Goal: Communication & Community: Participate in discussion

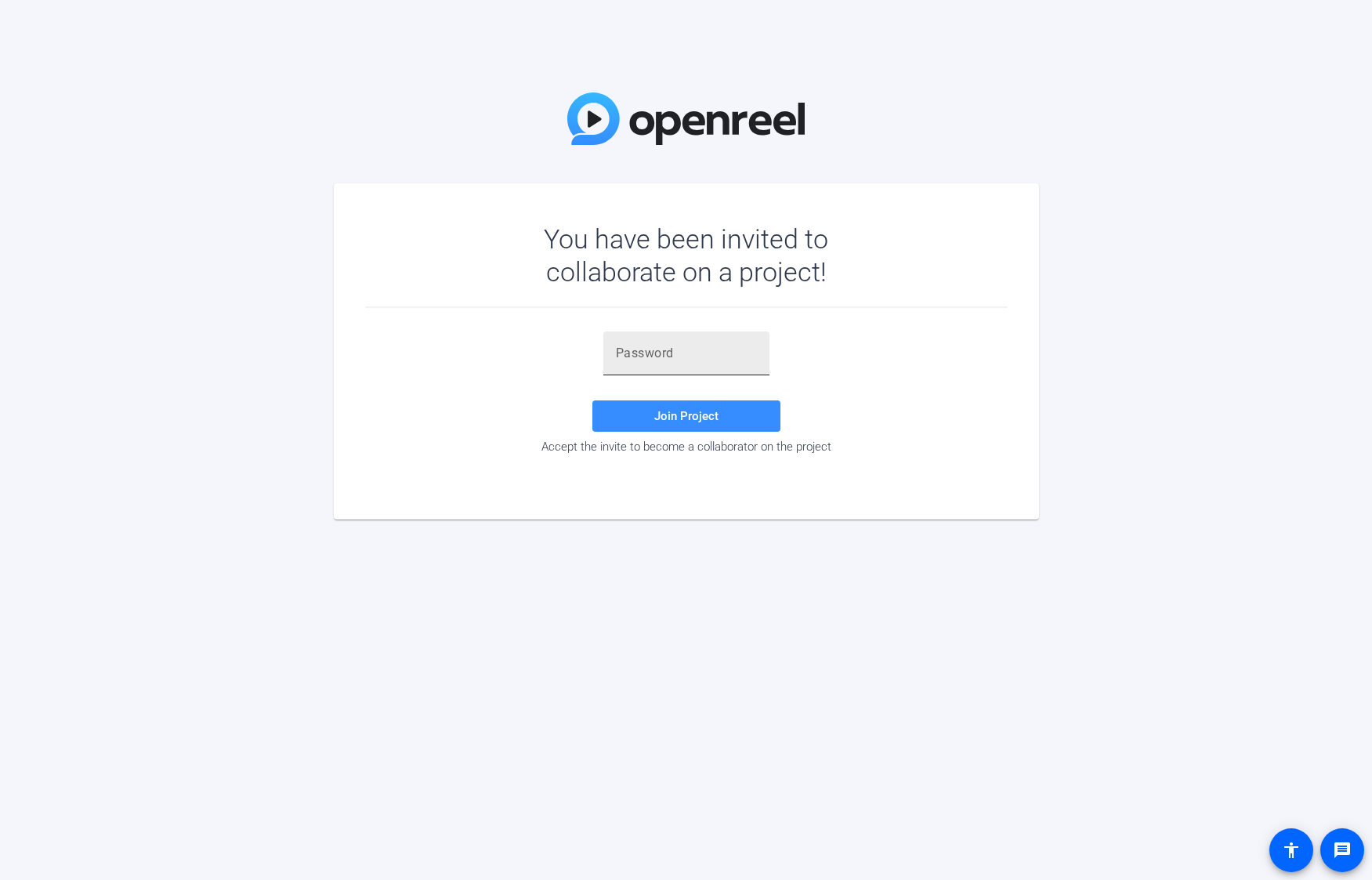
click at [643, 355] on input "text" at bounding box center [686, 353] width 141 height 19
paste input "HTb&t]"
type input "HTb&t]"
click at [694, 421] on span "Join Project" at bounding box center [686, 416] width 64 height 14
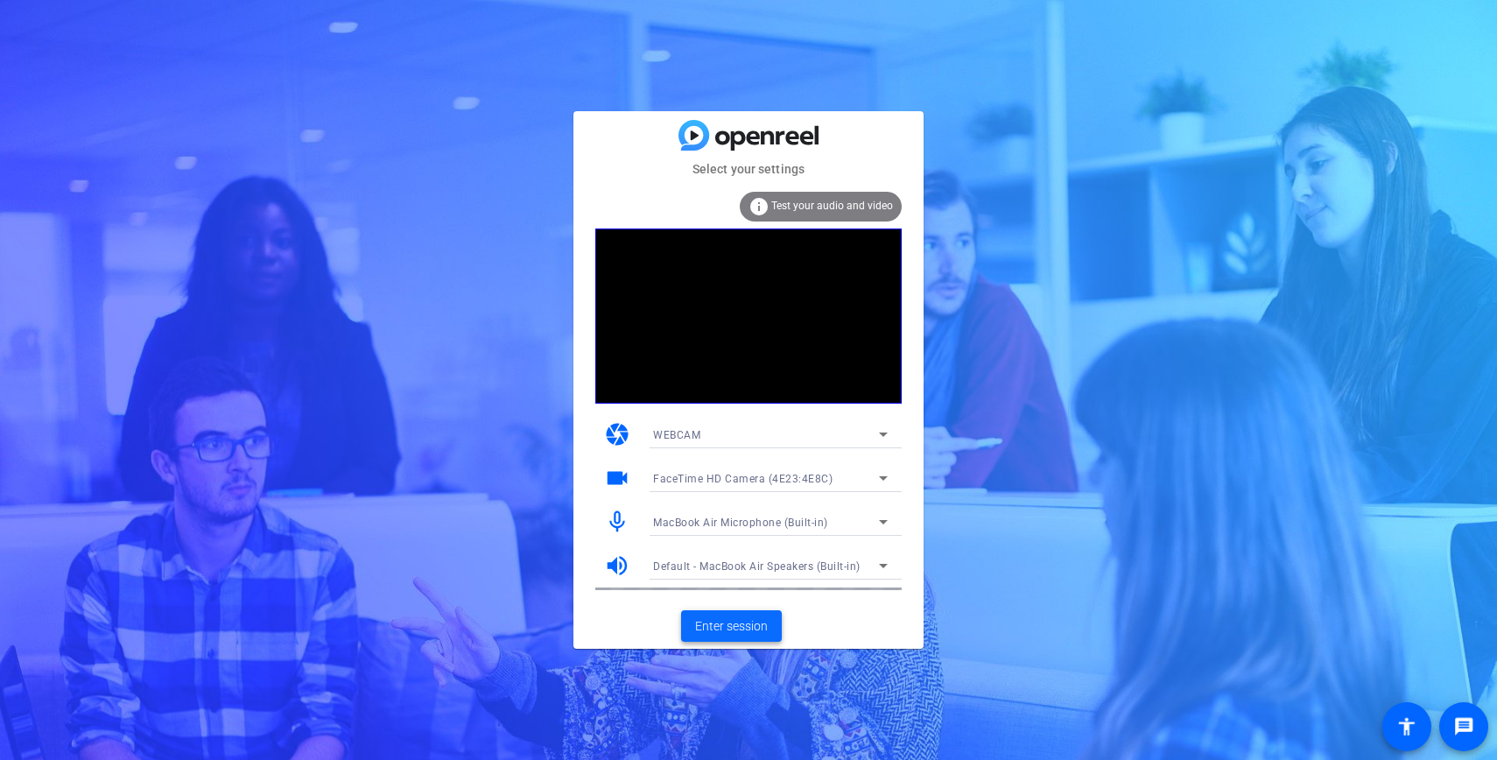
click at [739, 633] on span "Enter session" at bounding box center [731, 626] width 73 height 18
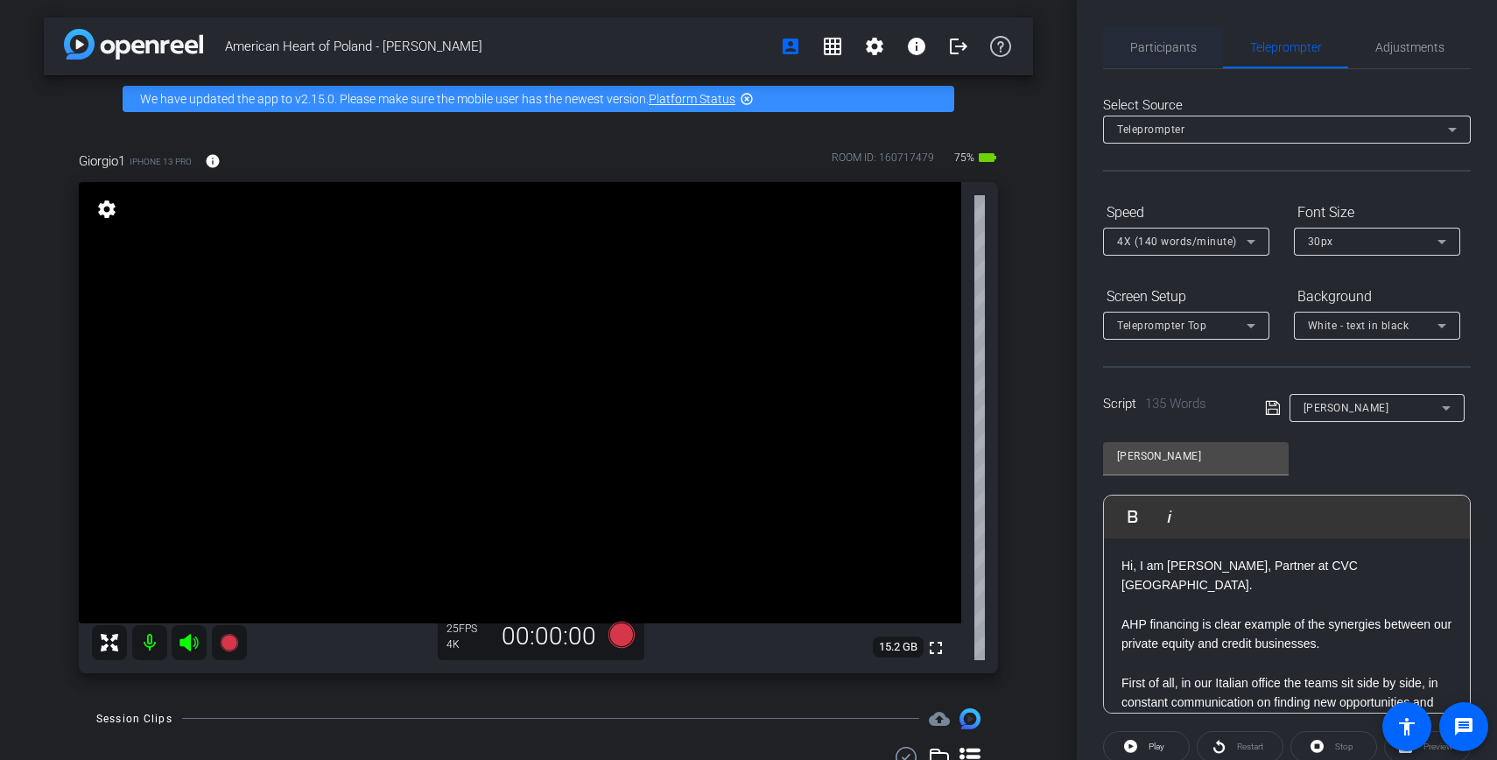
click at [1168, 43] on span "Participants" at bounding box center [1163, 47] width 67 height 12
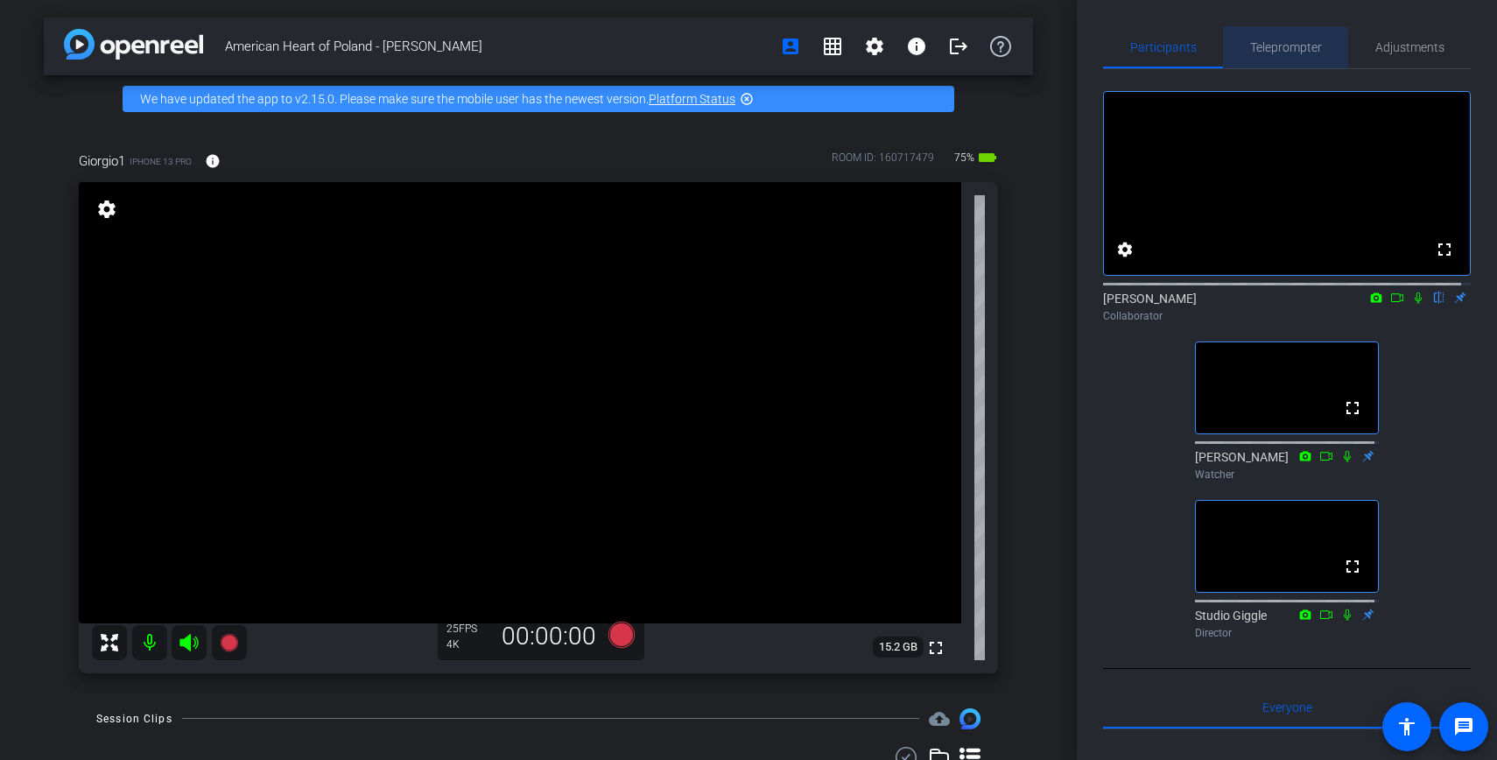
click at [1274, 57] on span "Teleprompter" at bounding box center [1286, 47] width 72 height 42
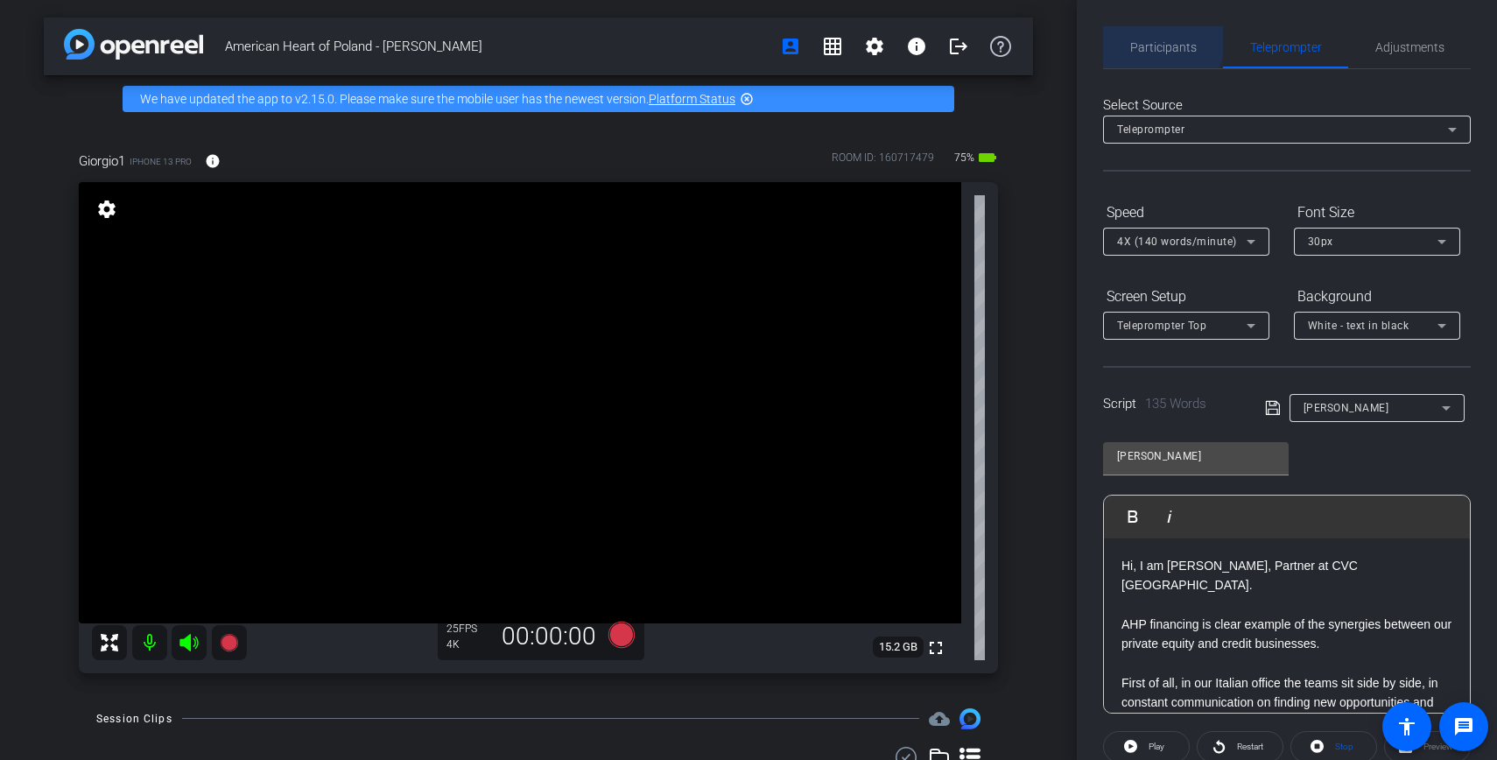
click at [1138, 37] on span "Participants" at bounding box center [1163, 47] width 67 height 42
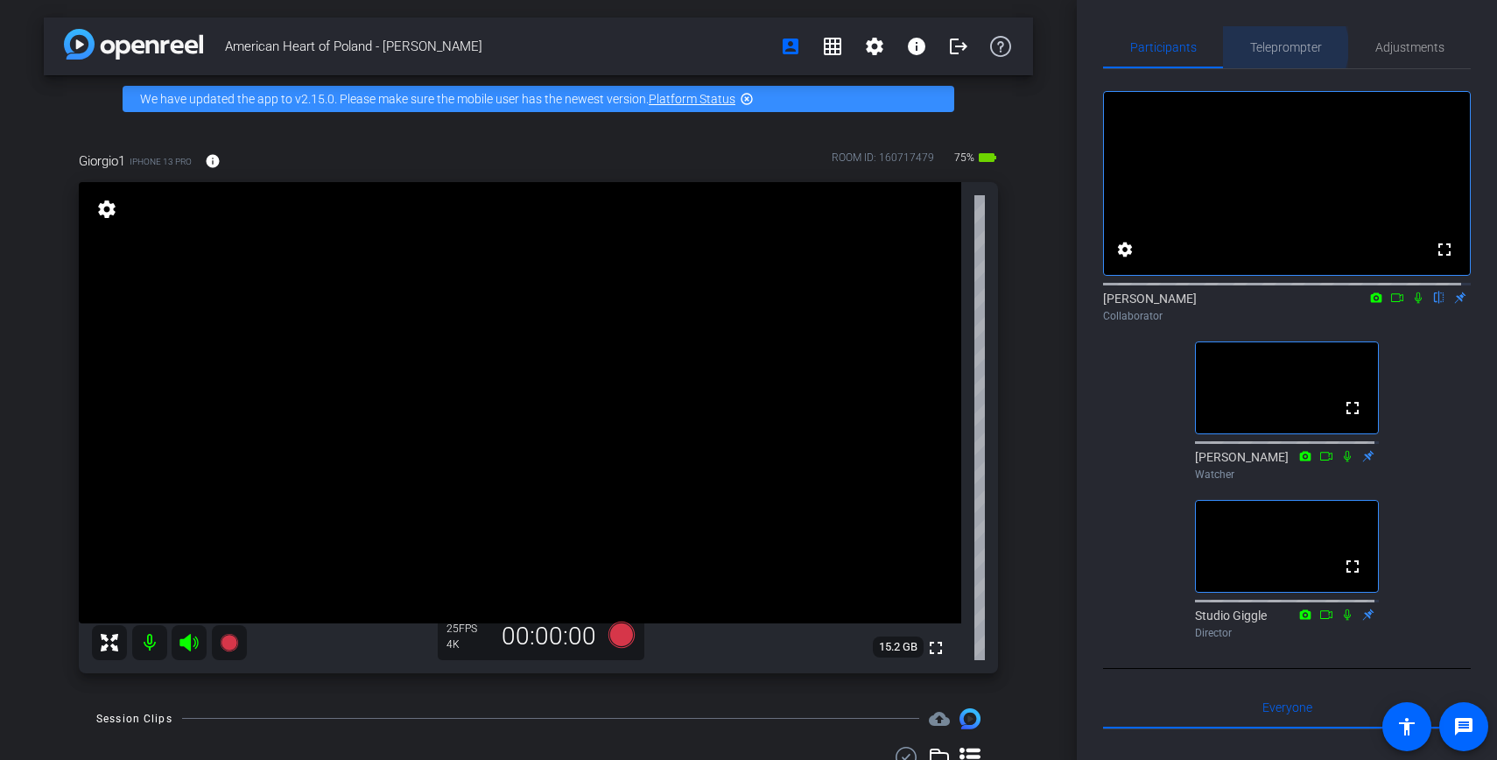
click at [1276, 47] on span "Teleprompter" at bounding box center [1286, 47] width 72 height 12
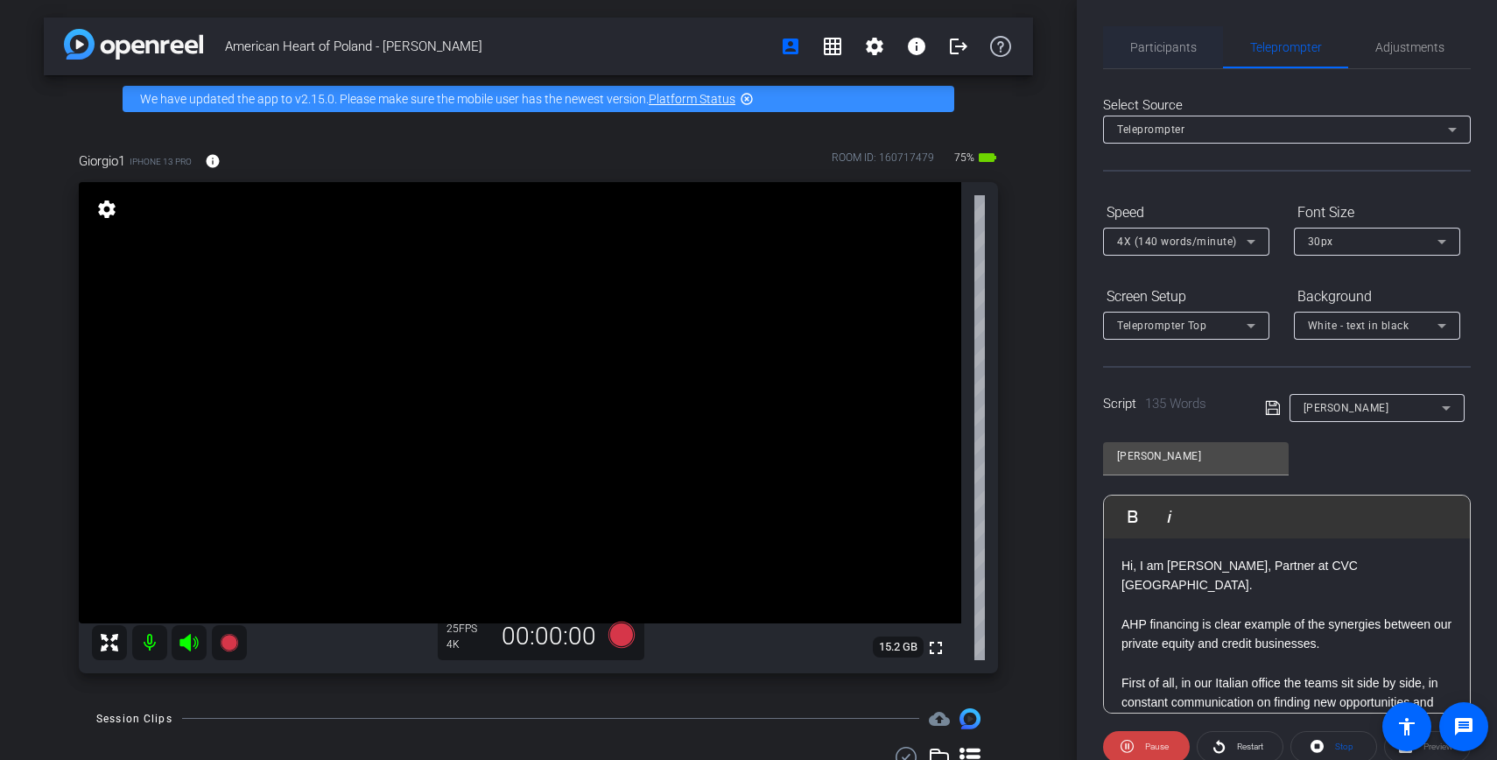
click at [1180, 30] on span "Participants" at bounding box center [1163, 47] width 67 height 42
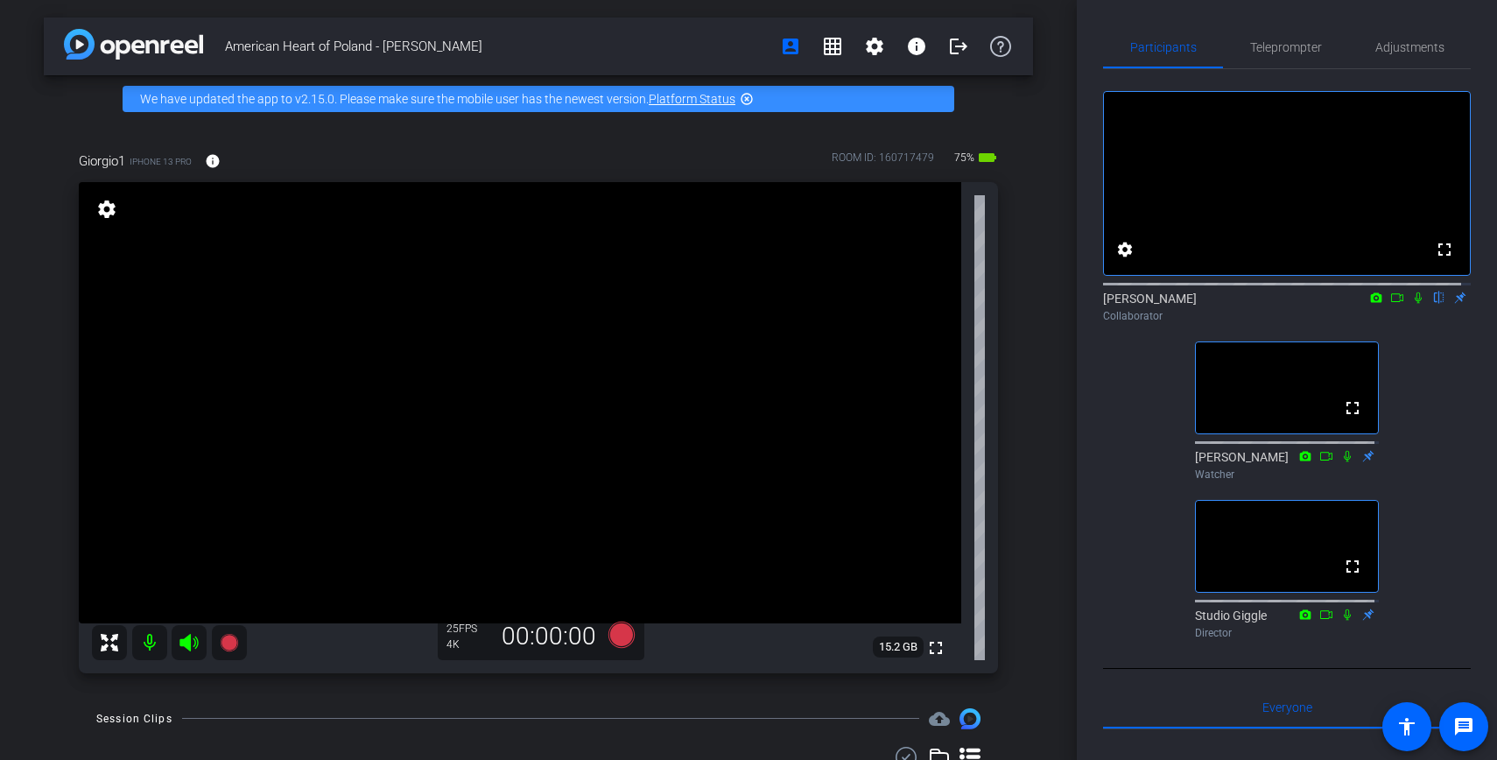
click at [1390, 304] on icon at bounding box center [1397, 297] width 14 height 12
click at [1432, 304] on icon at bounding box center [1439, 297] width 14 height 12
click at [1271, 53] on span "Teleprompter" at bounding box center [1286, 47] width 72 height 12
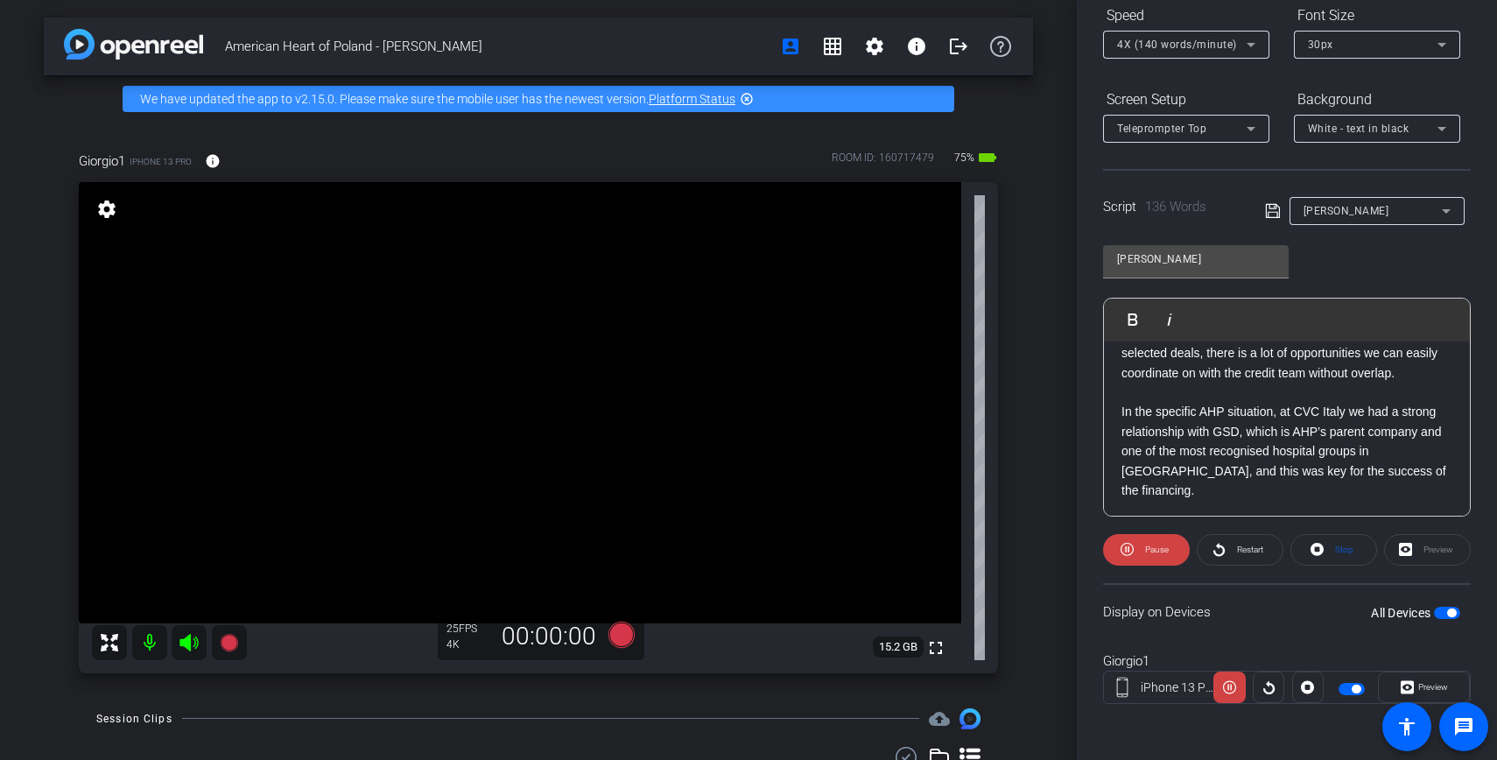
scroll to position [252, 0]
click at [1267, 474] on span "In the specific AHP situation, at CVC Italy we had a strong relationship with G…" at bounding box center [1283, 449] width 325 height 93
click at [1253, 482] on p "In the specific AHP situation, at CVC Italy we had a strong relationship with G…" at bounding box center [1286, 449] width 331 height 98
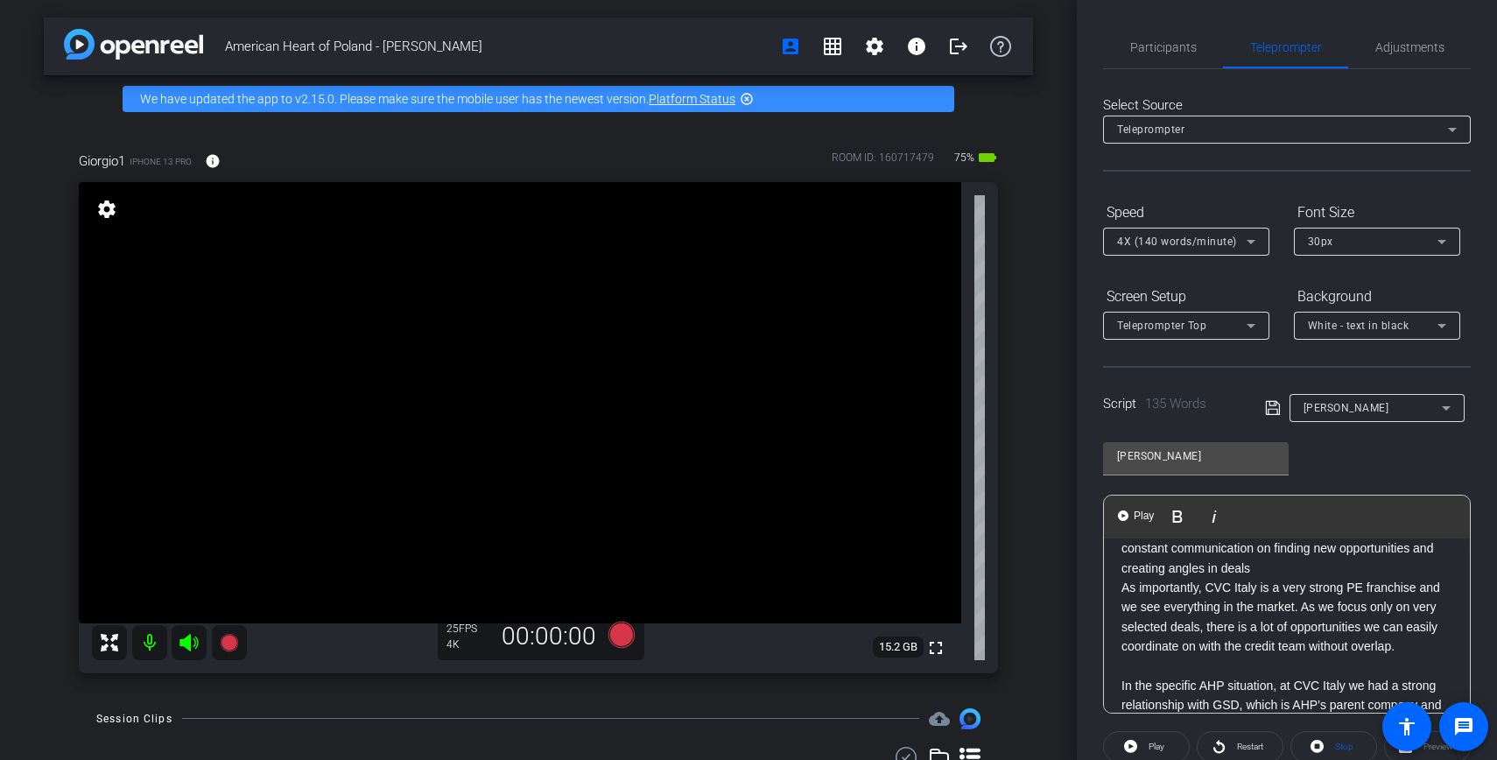
scroll to position [190, 0]
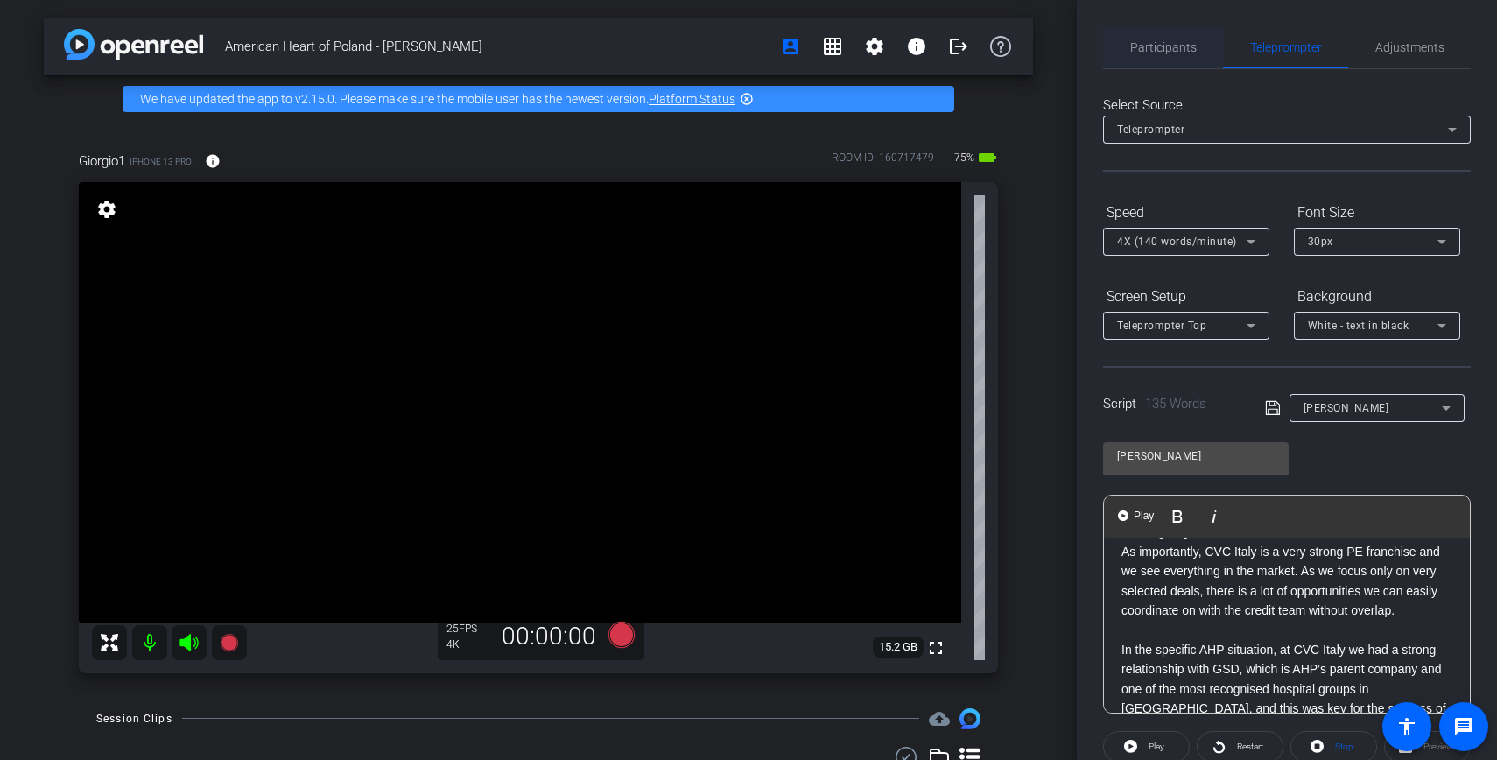
click at [1185, 58] on span "Participants" at bounding box center [1163, 47] width 67 height 42
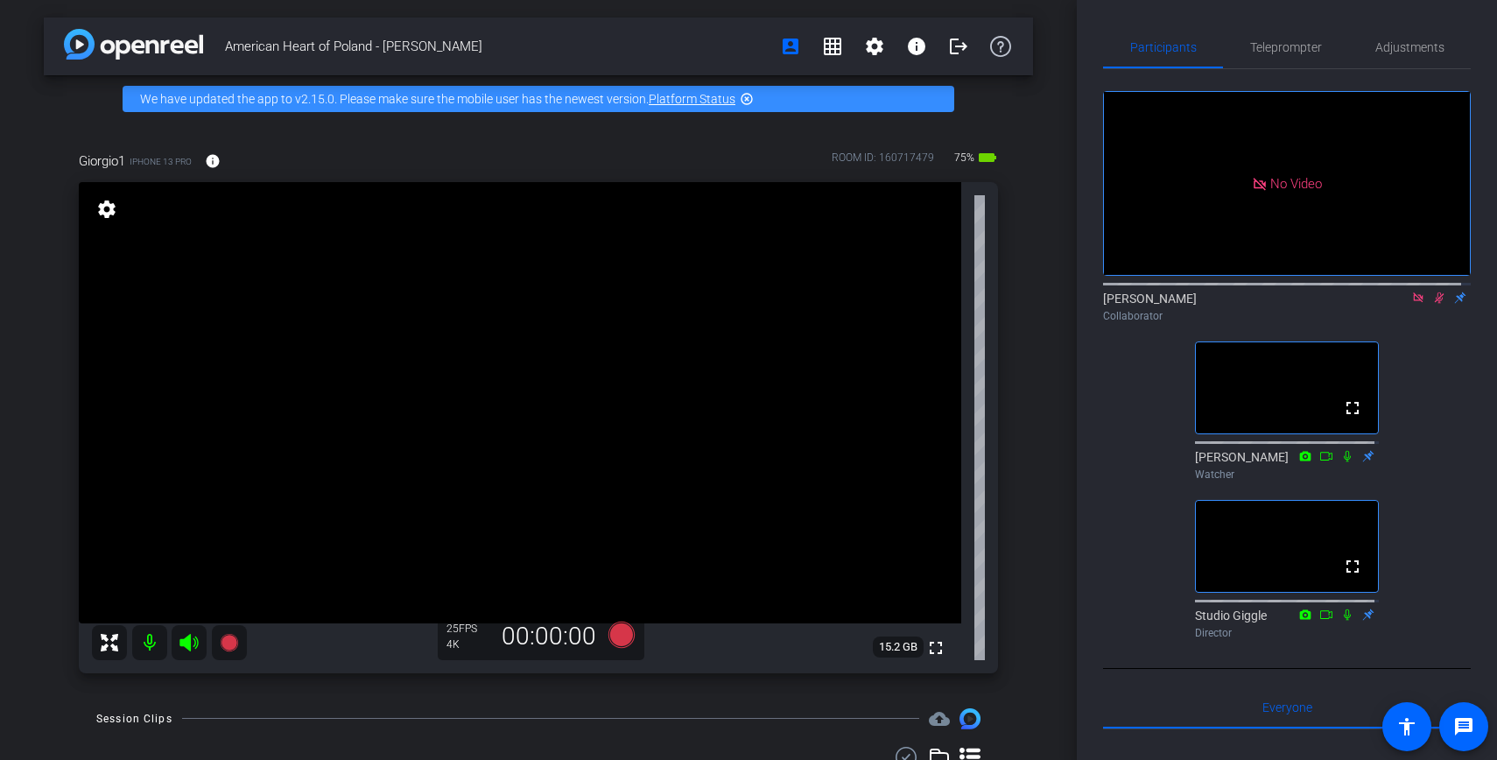
click at [1414, 291] on icon at bounding box center [1418, 297] width 14 height 12
click at [1286, 47] on span "Teleprompter" at bounding box center [1286, 47] width 72 height 12
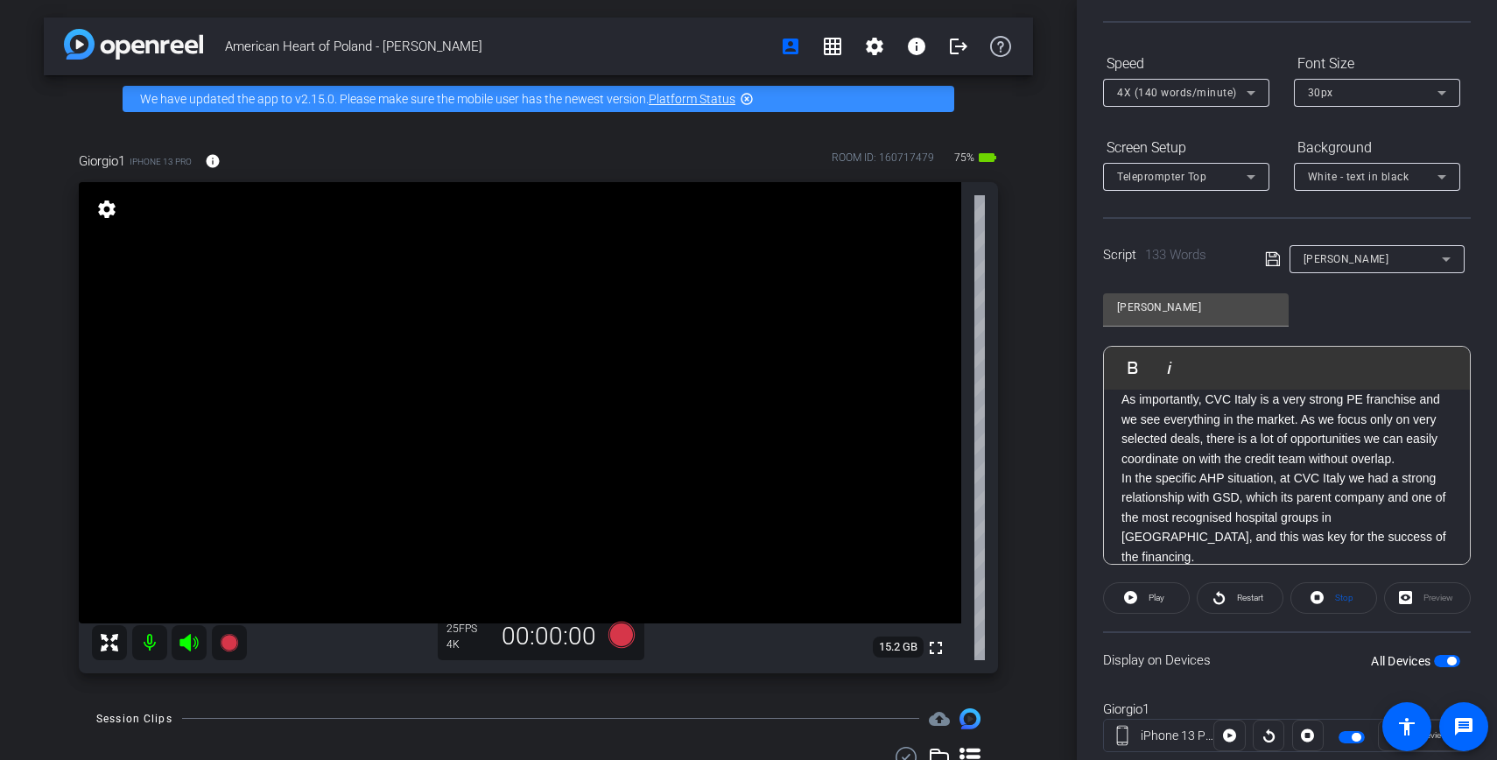
scroll to position [197, 0]
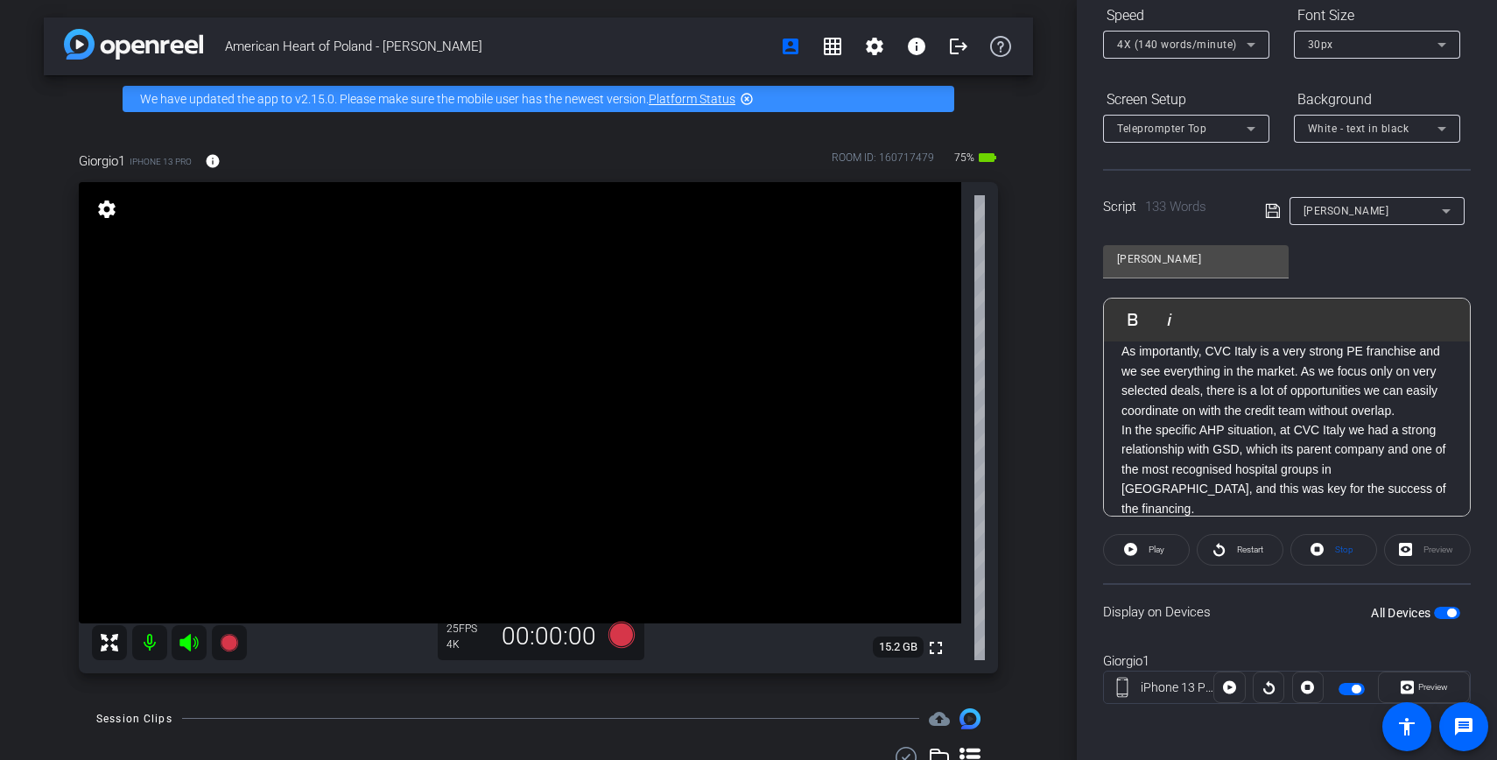
click at [1399, 495] on p "In the specific AHP situation, at CVC Italy we had a strong relationship with G…" at bounding box center [1286, 469] width 331 height 98
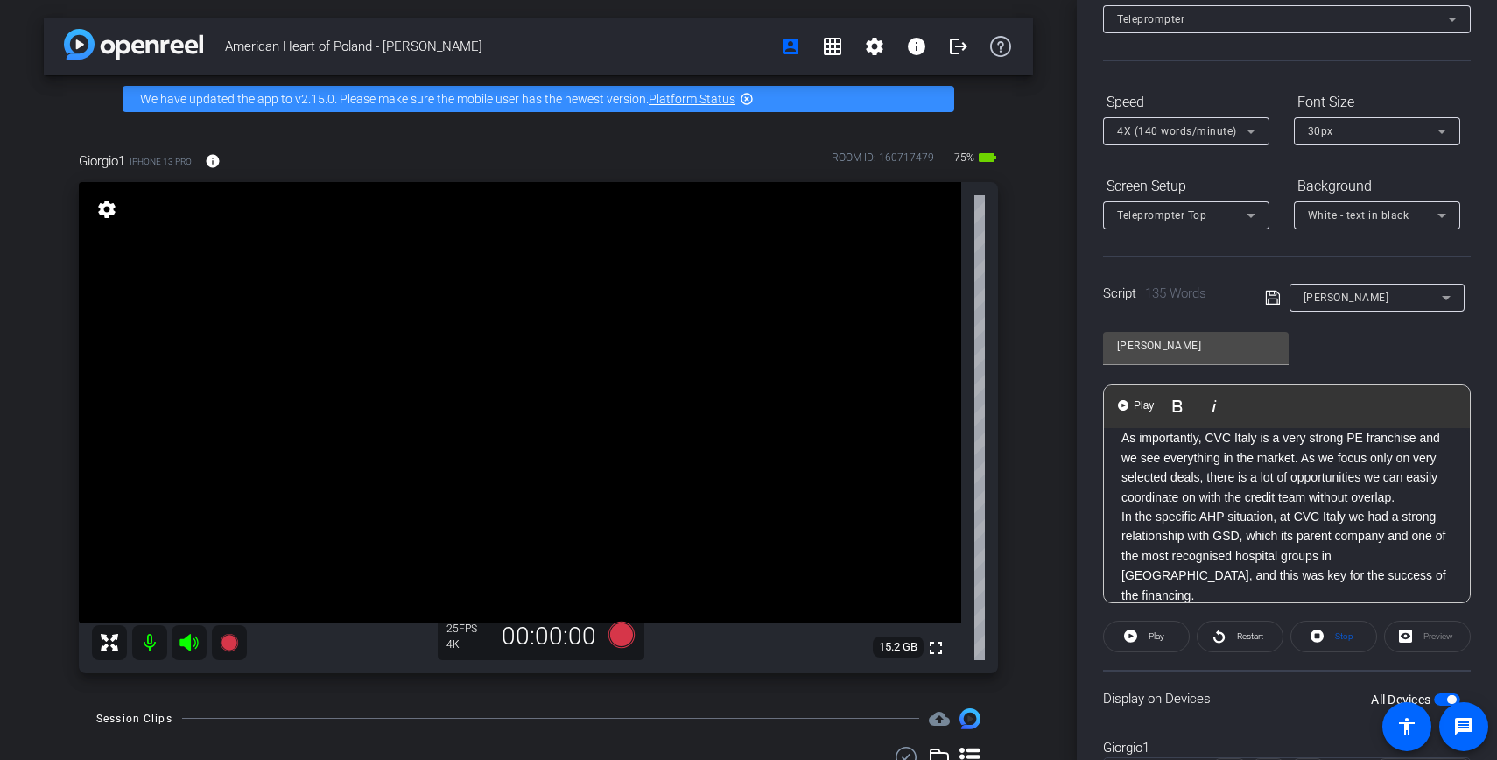
scroll to position [0, 0]
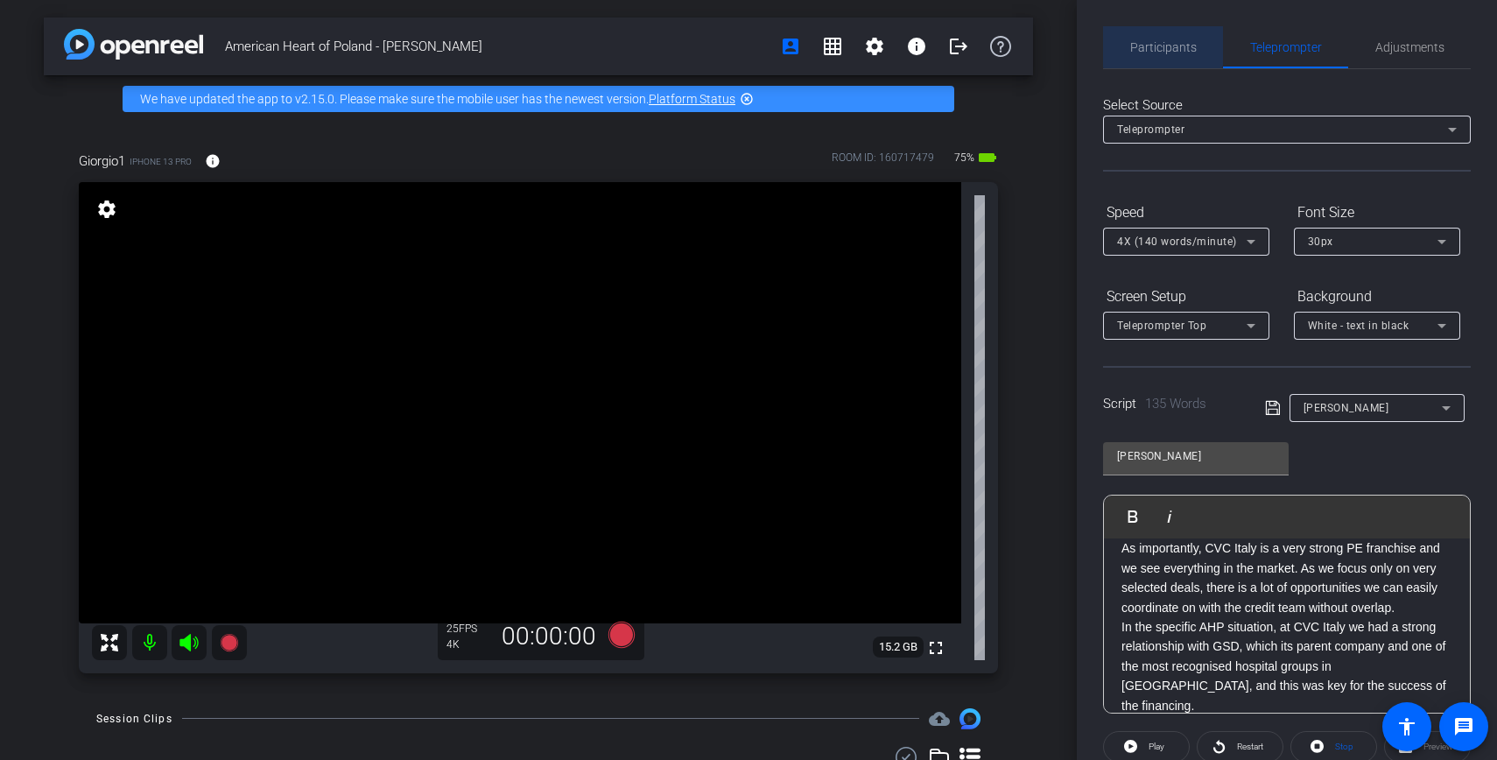
click at [1162, 38] on span "Participants" at bounding box center [1163, 47] width 67 height 42
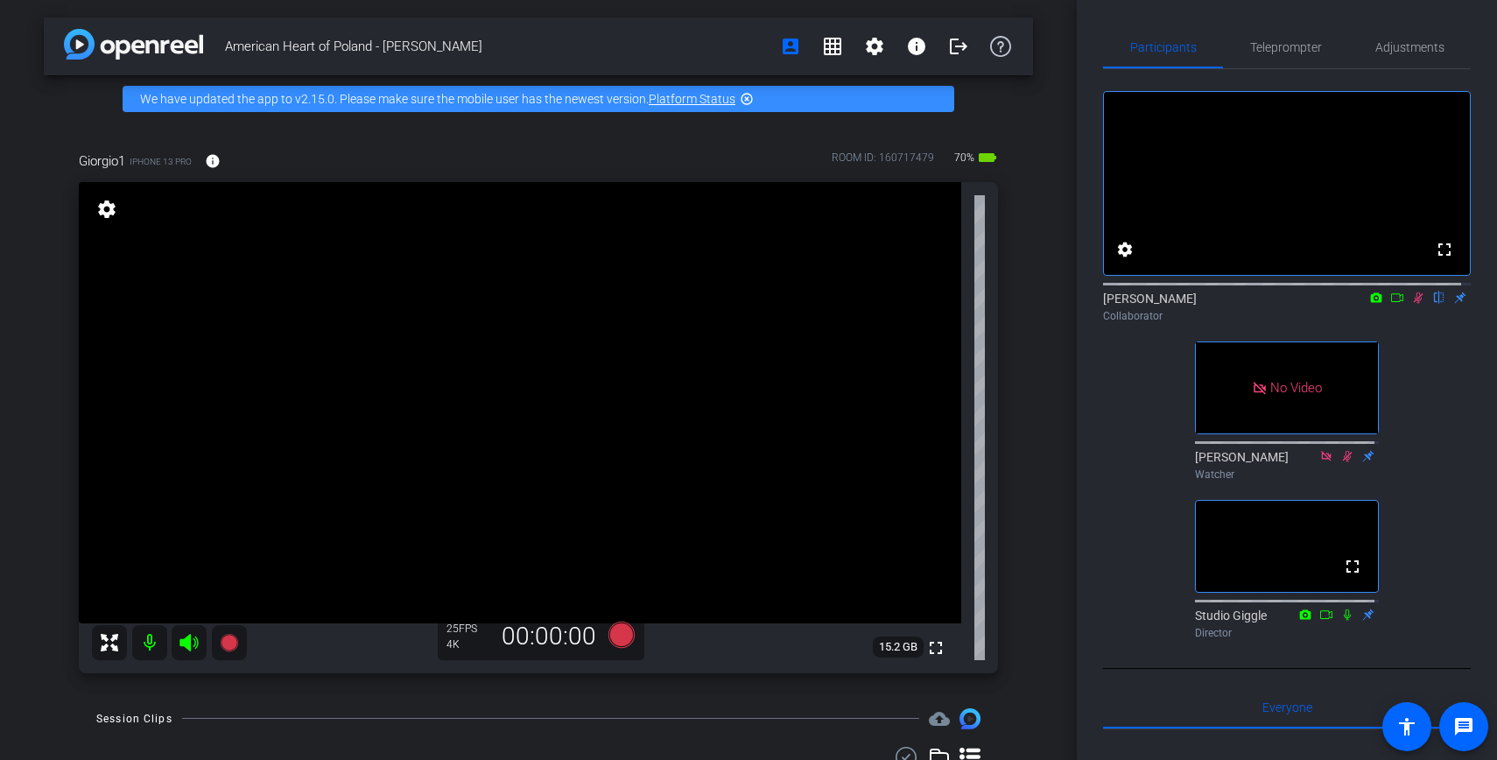
click at [1377, 315] on div "[PERSON_NAME] flip Collaborator" at bounding box center [1287, 307] width 368 height 34
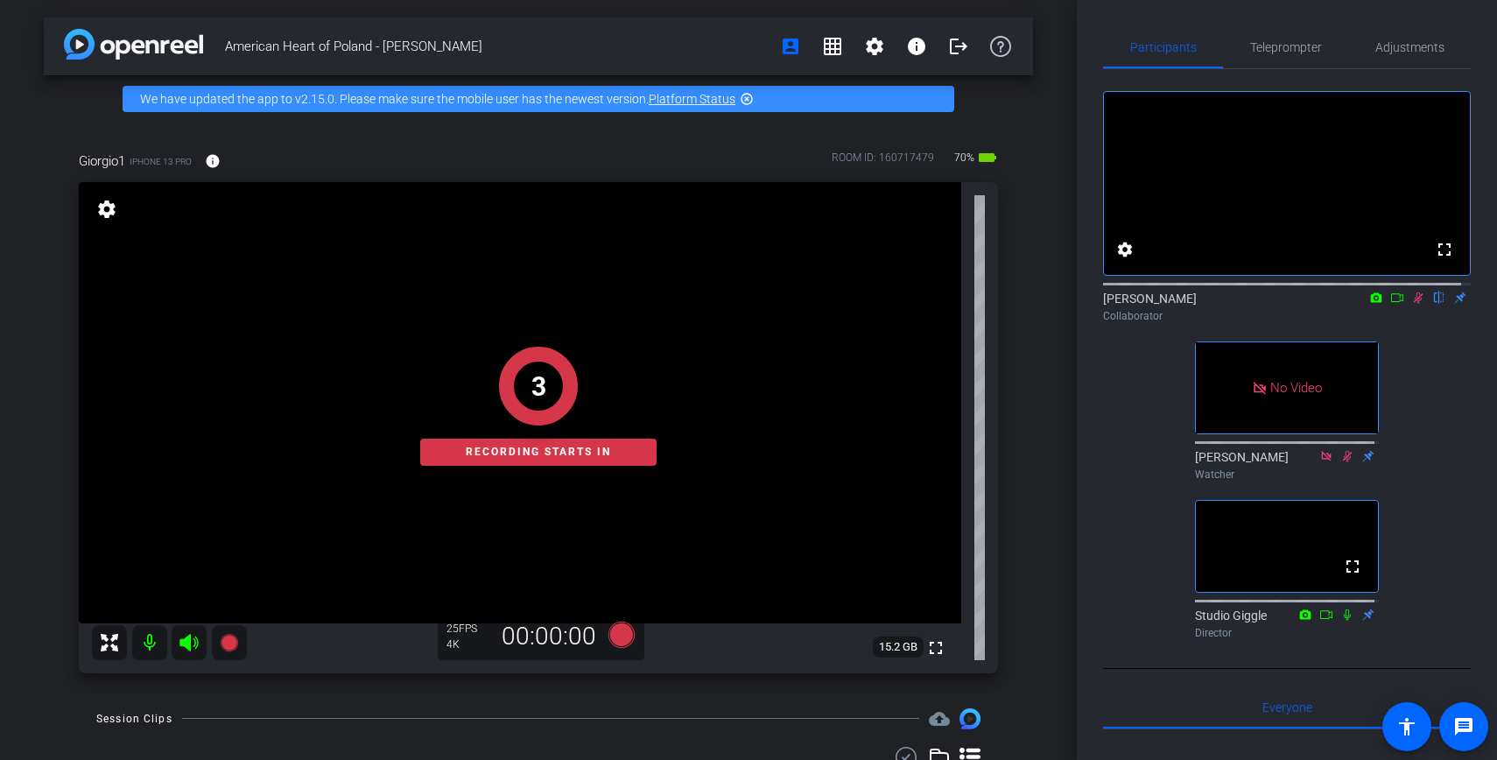
click at [1390, 304] on icon at bounding box center [1397, 297] width 14 height 12
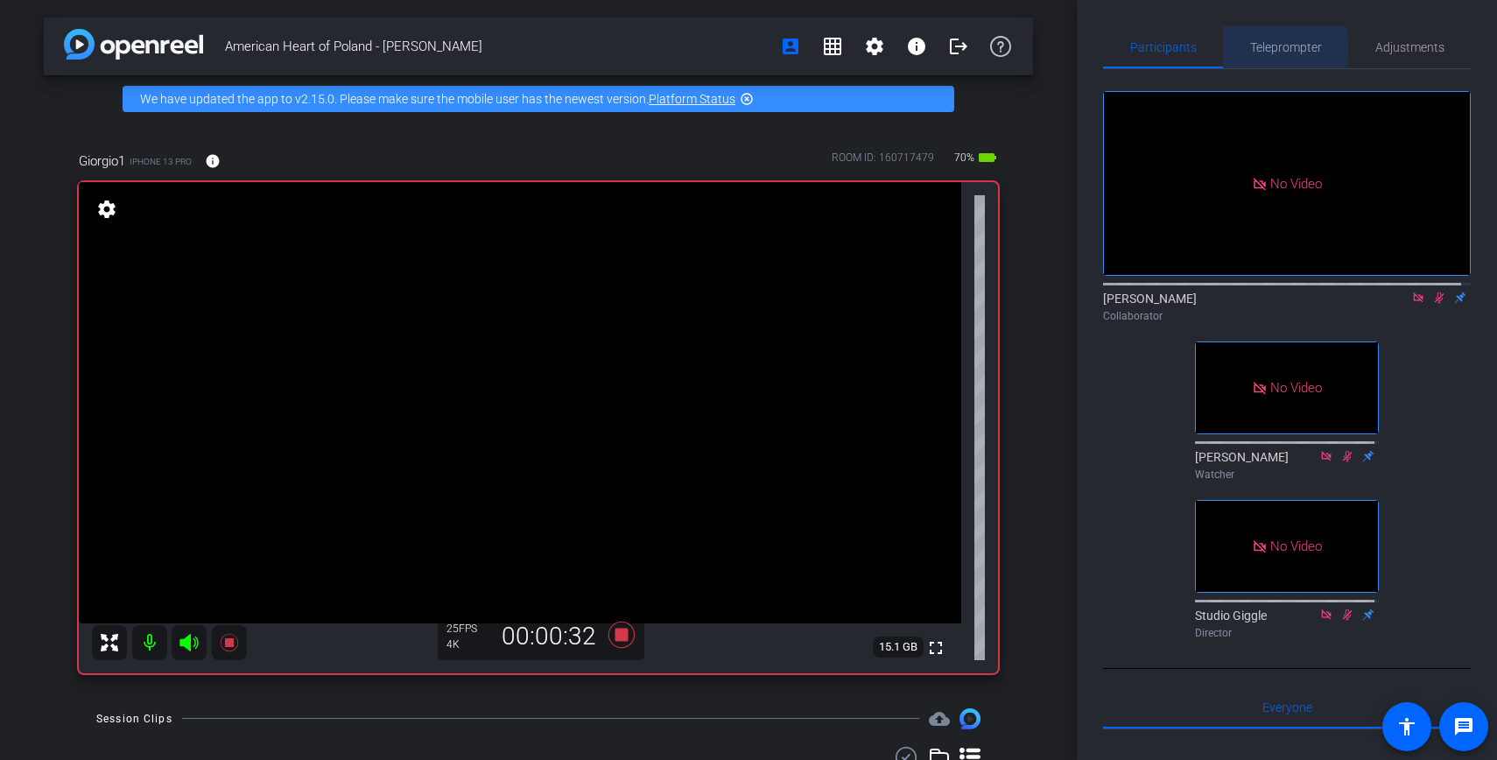
click at [1268, 48] on span "Teleprompter" at bounding box center [1286, 47] width 72 height 12
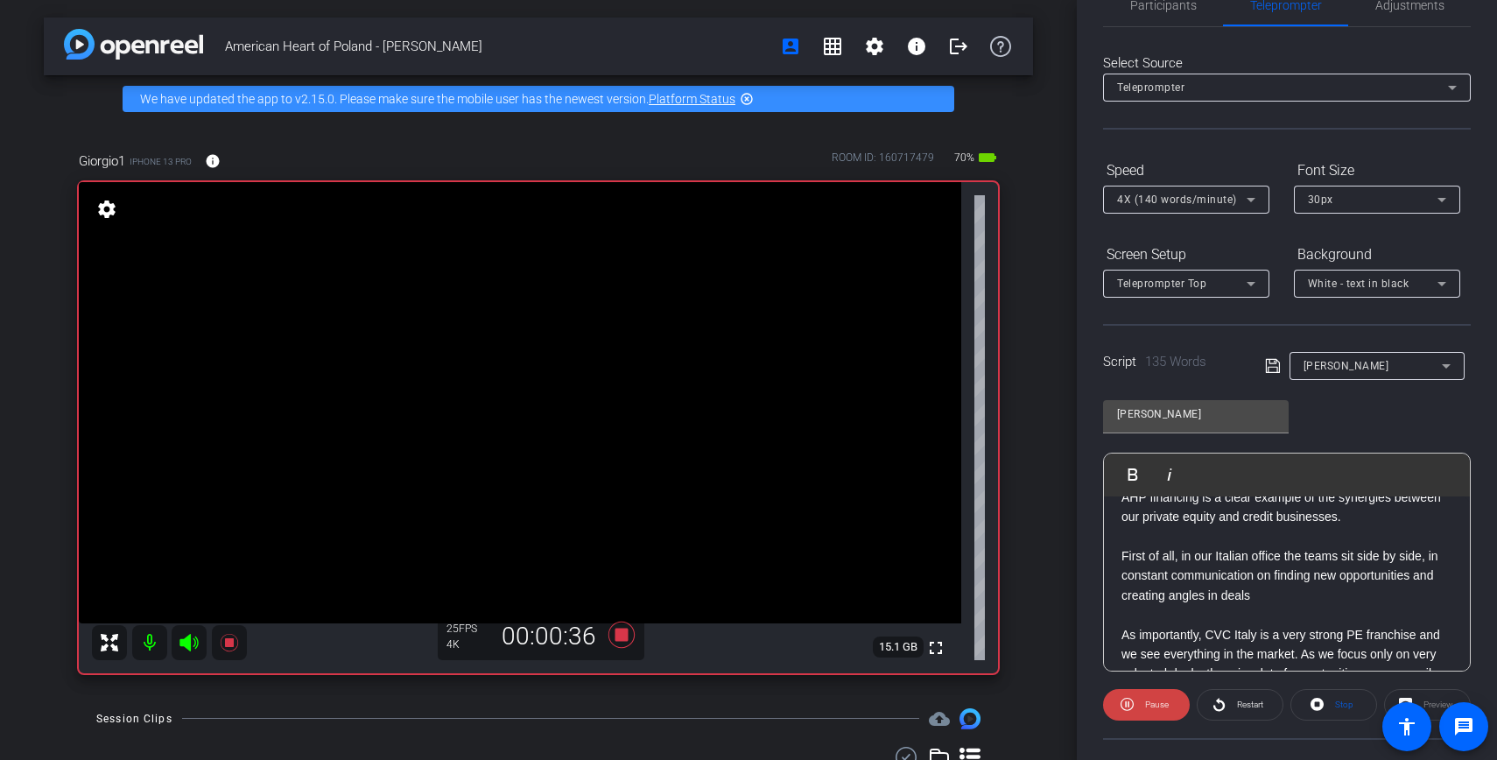
scroll to position [291, 0]
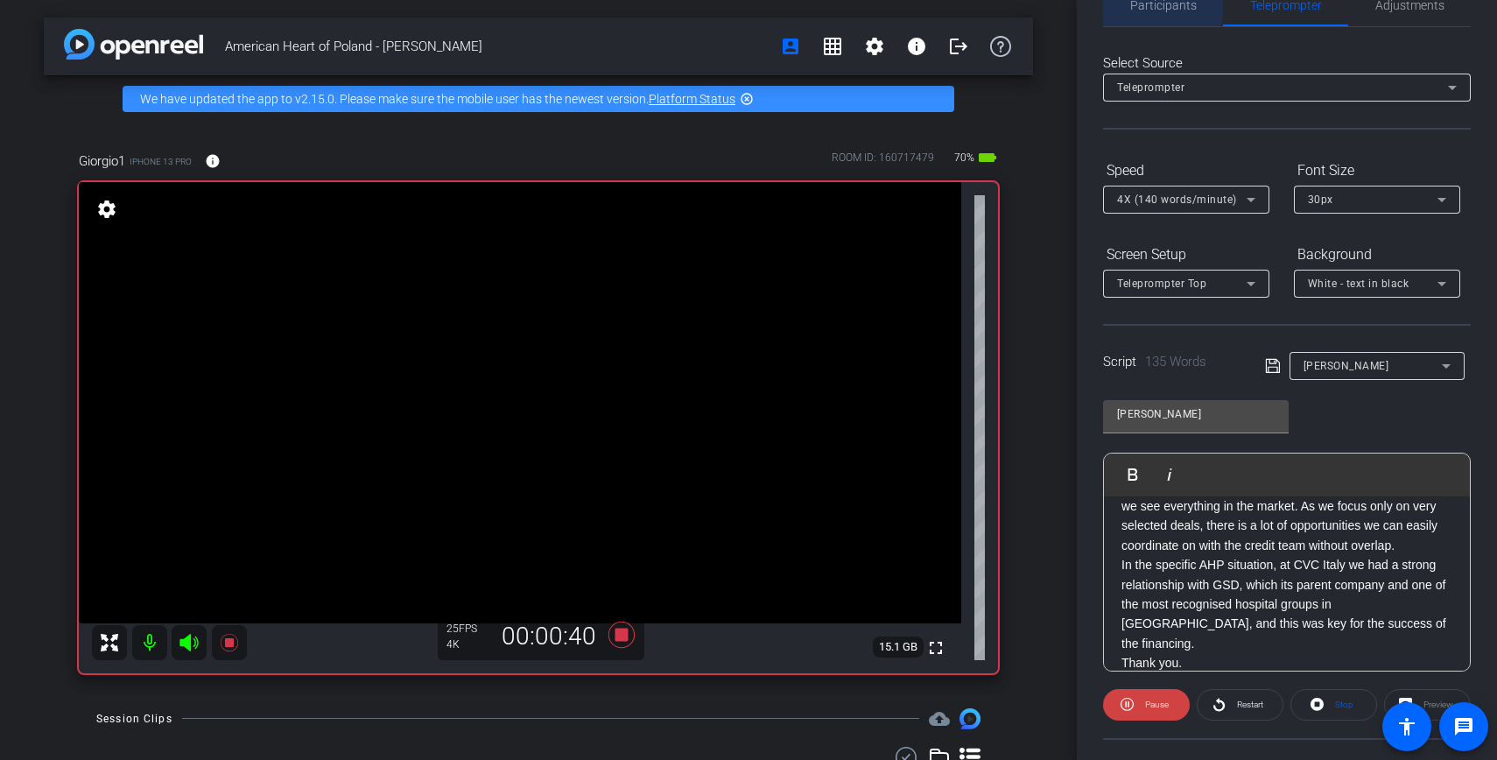
click at [1155, 8] on span "Participants" at bounding box center [1163, 5] width 67 height 12
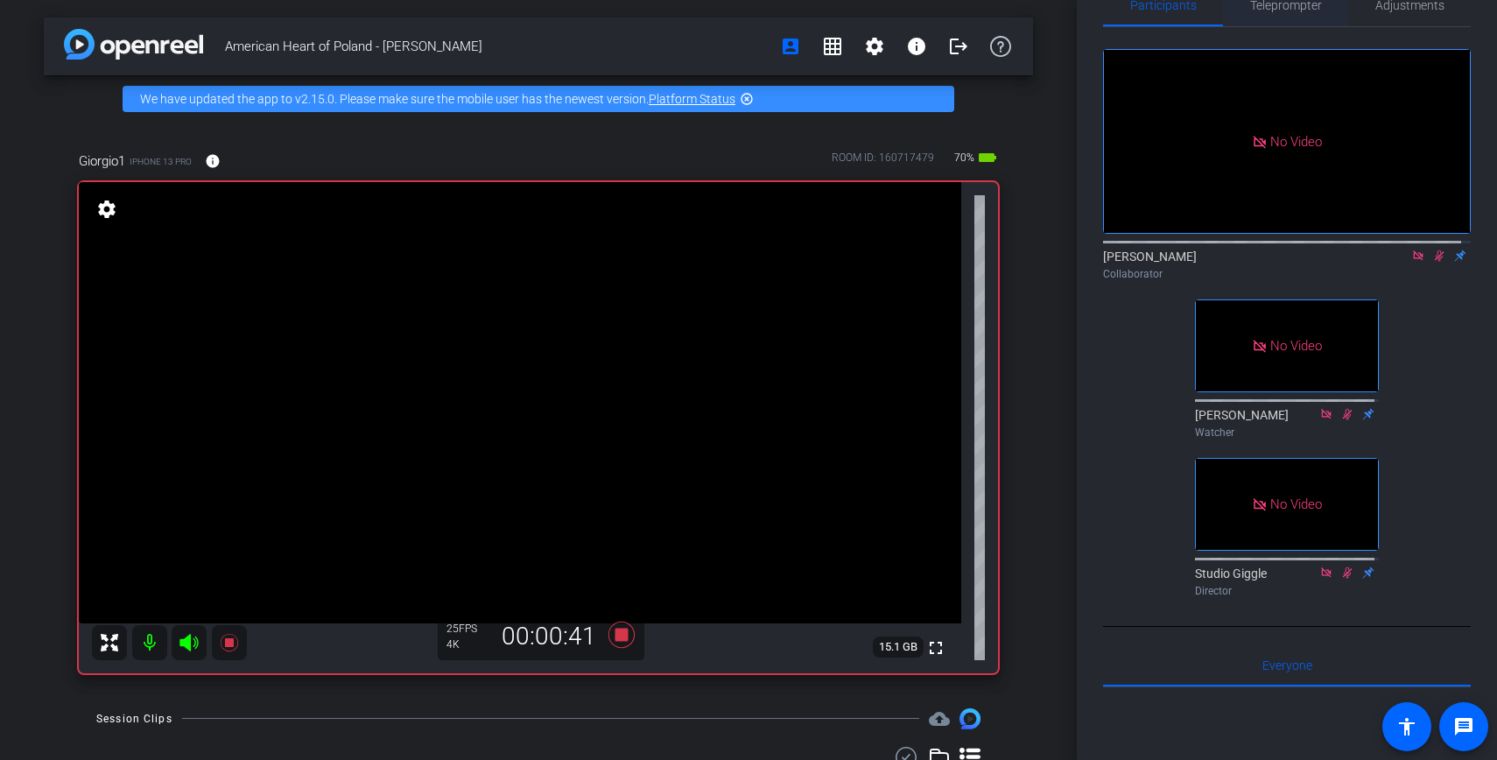
click at [1256, 10] on span "Teleprompter" at bounding box center [1286, 5] width 72 height 12
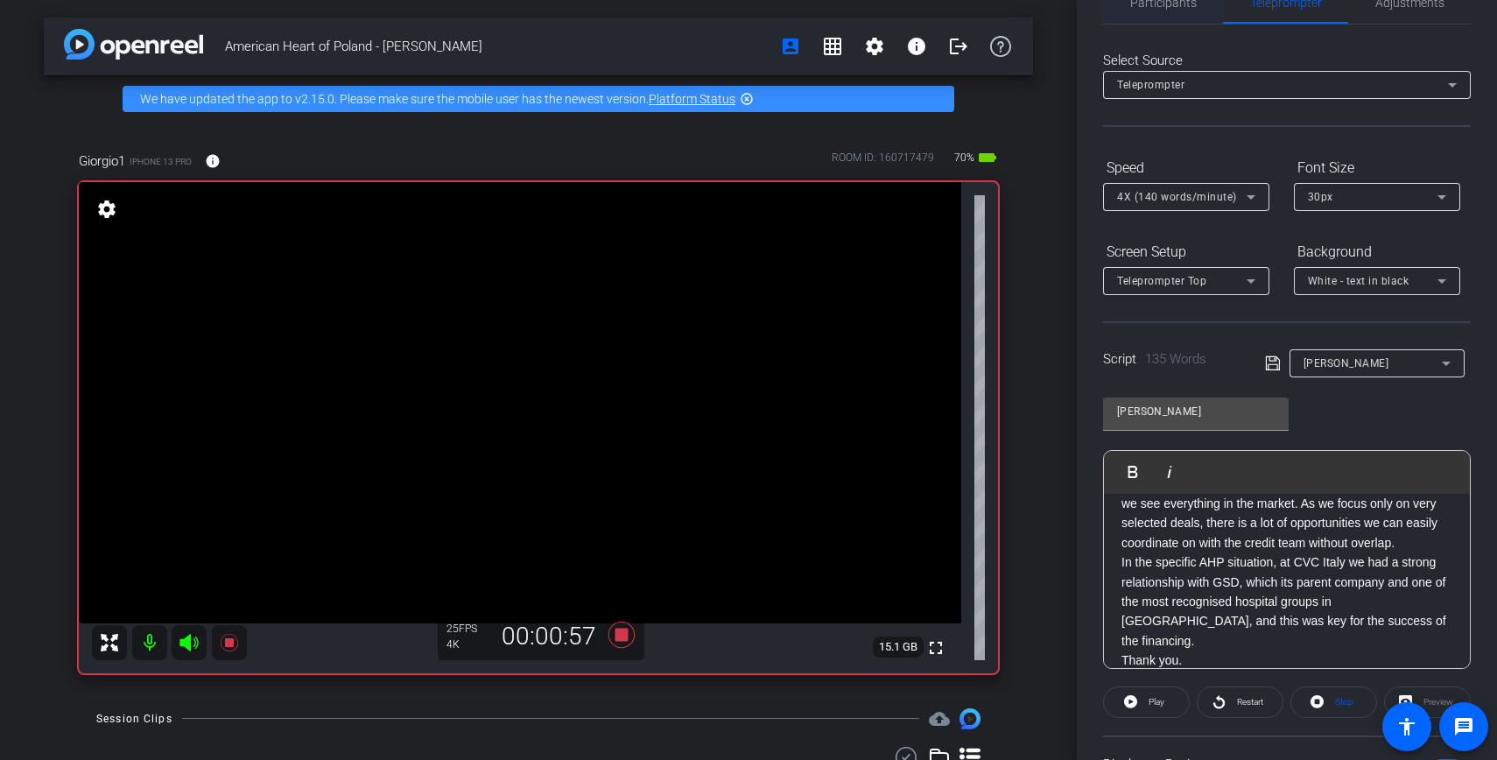
scroll to position [0, 0]
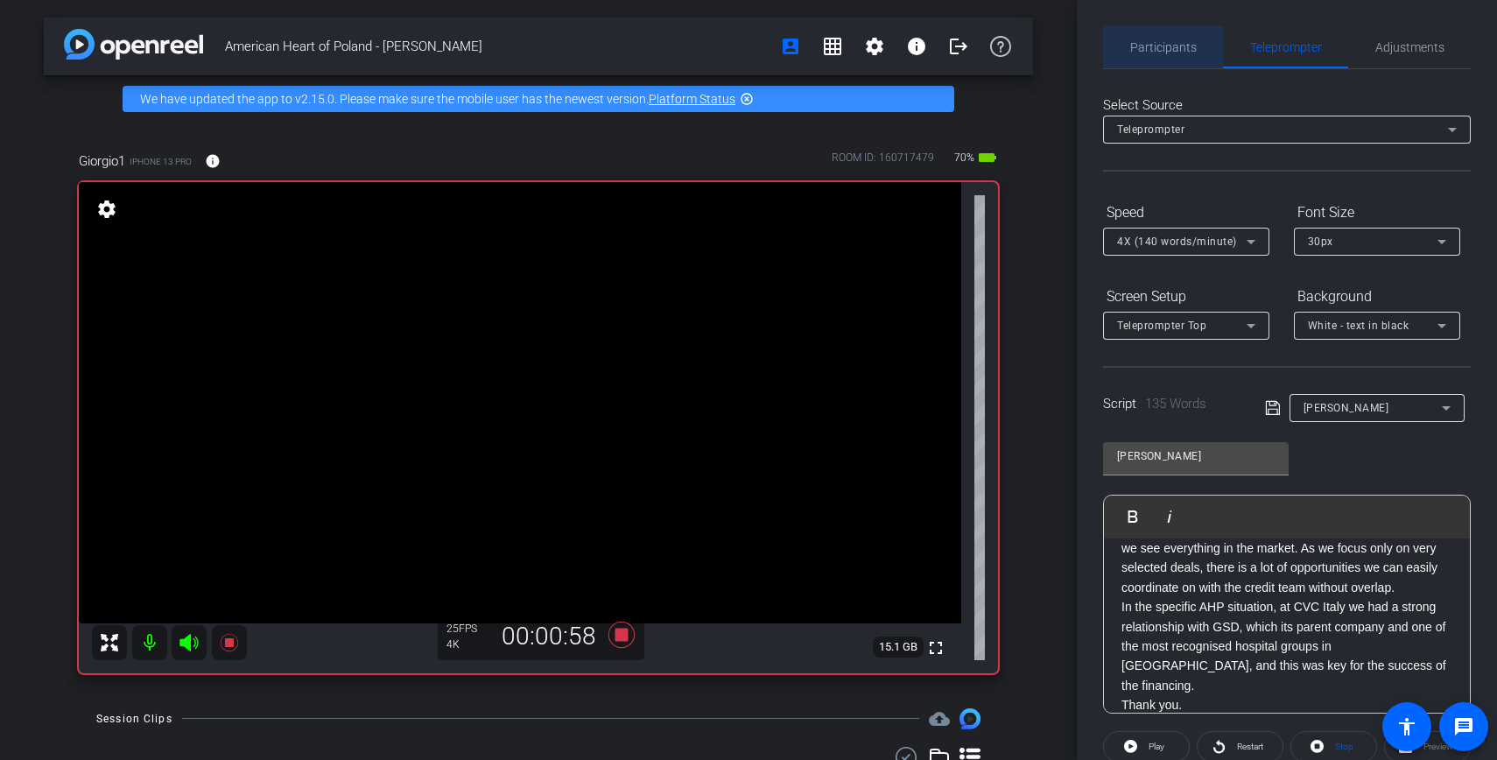
click at [1182, 47] on span "Participants" at bounding box center [1163, 47] width 67 height 12
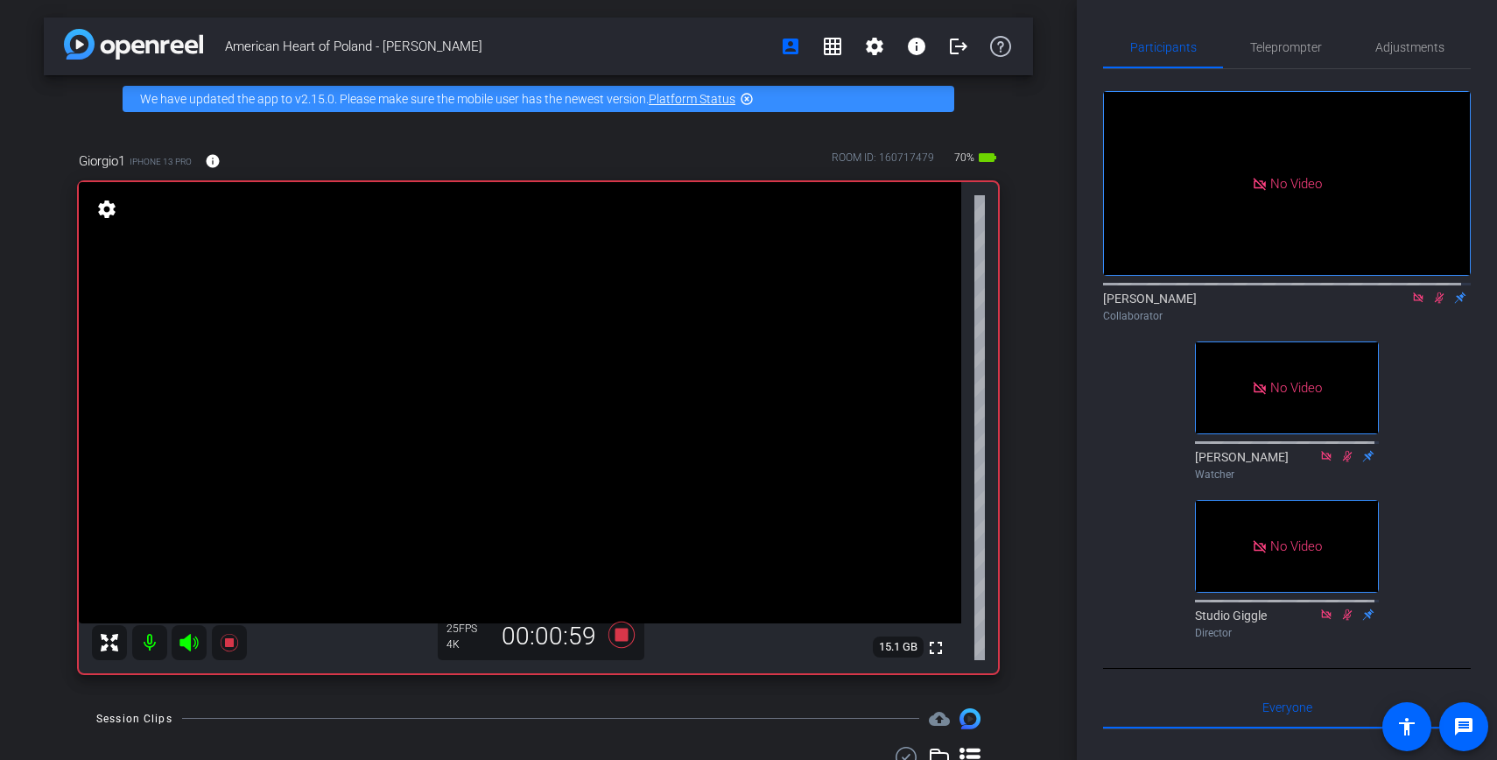
click at [1432, 291] on icon at bounding box center [1439, 297] width 14 height 12
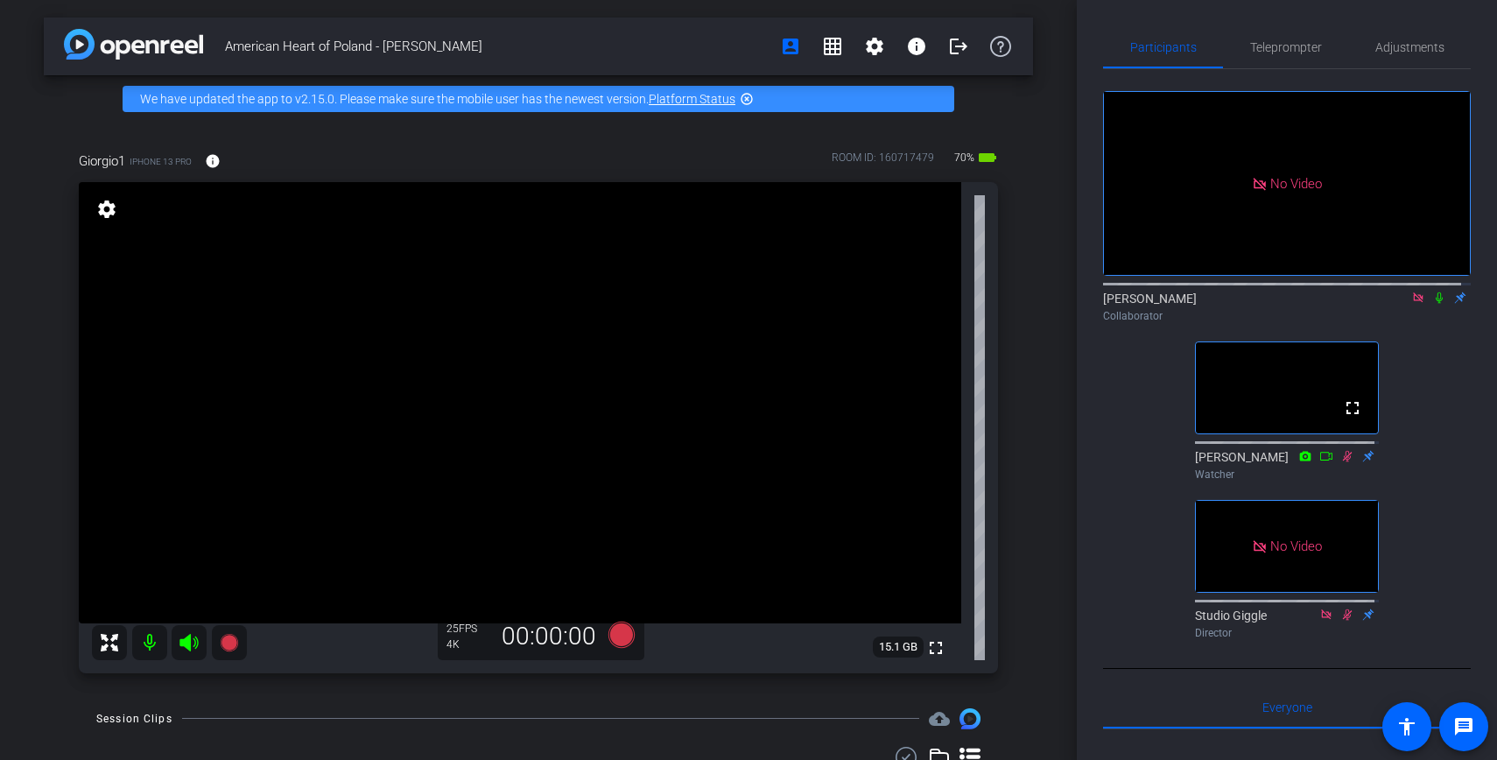
click at [1413, 292] on icon at bounding box center [1418, 297] width 10 height 10
click at [1277, 45] on span "Teleprompter" at bounding box center [1286, 47] width 72 height 12
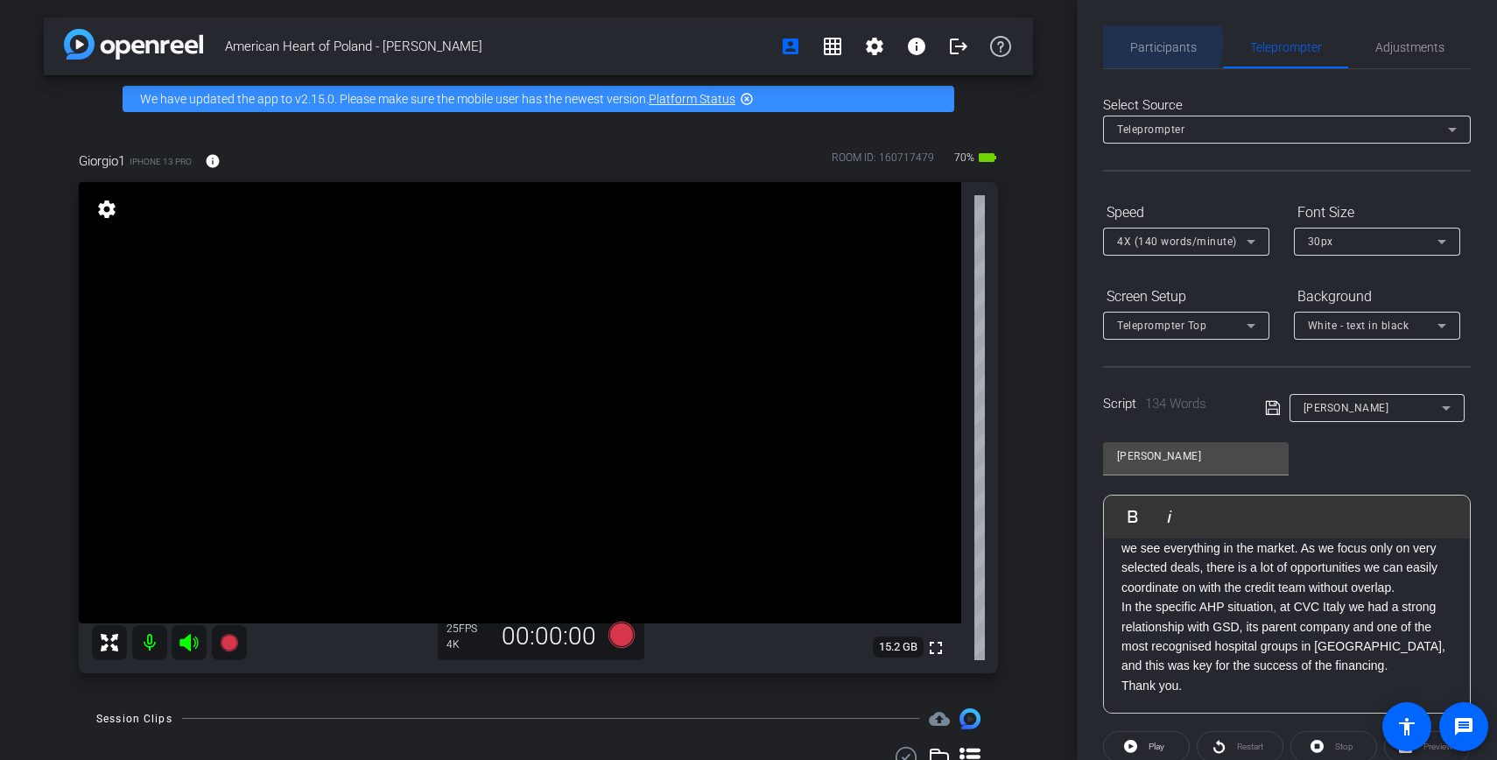
click at [1143, 42] on span "Participants" at bounding box center [1163, 47] width 67 height 12
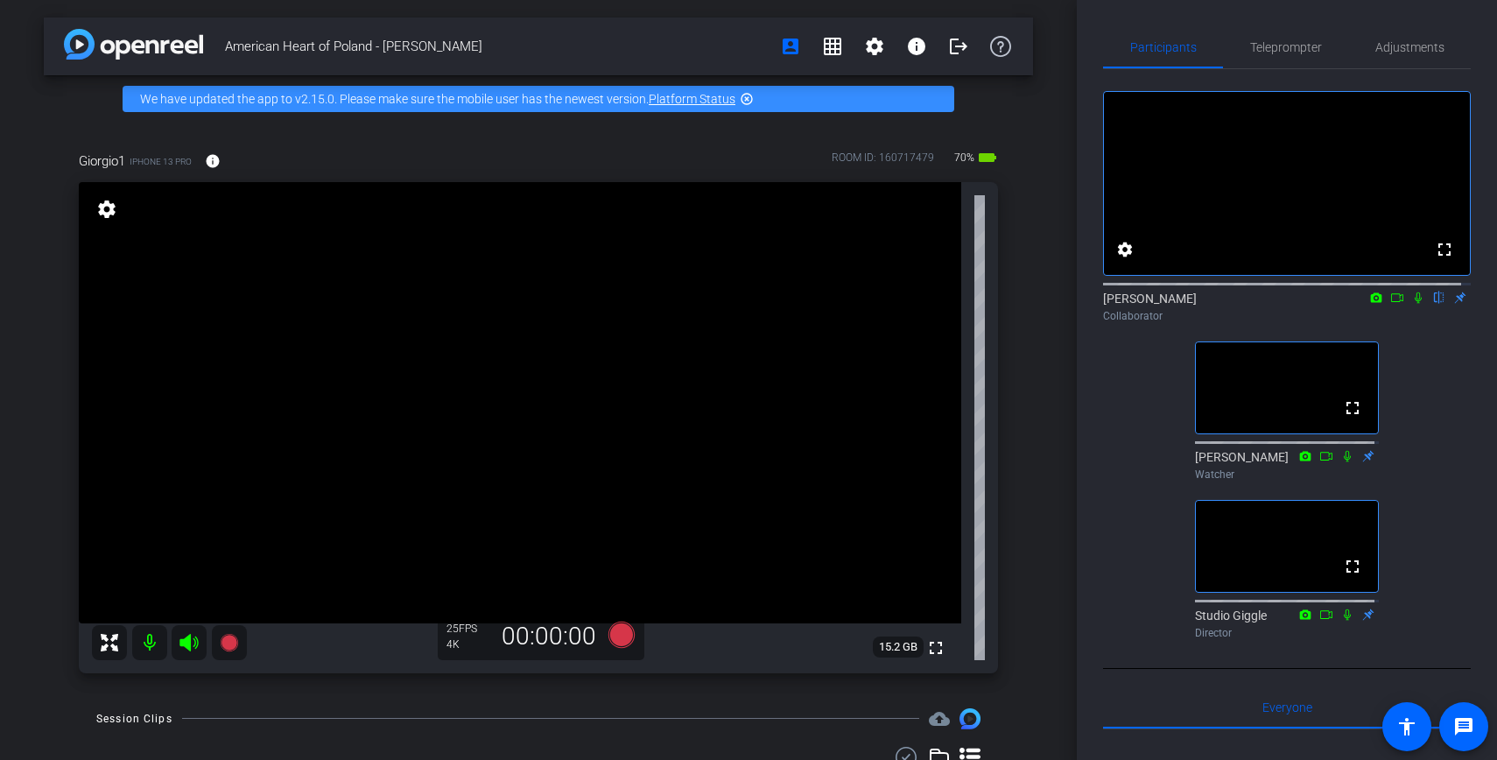
click at [1414, 304] on icon at bounding box center [1417, 297] width 7 height 11
click at [1390, 304] on icon at bounding box center [1397, 297] width 14 height 12
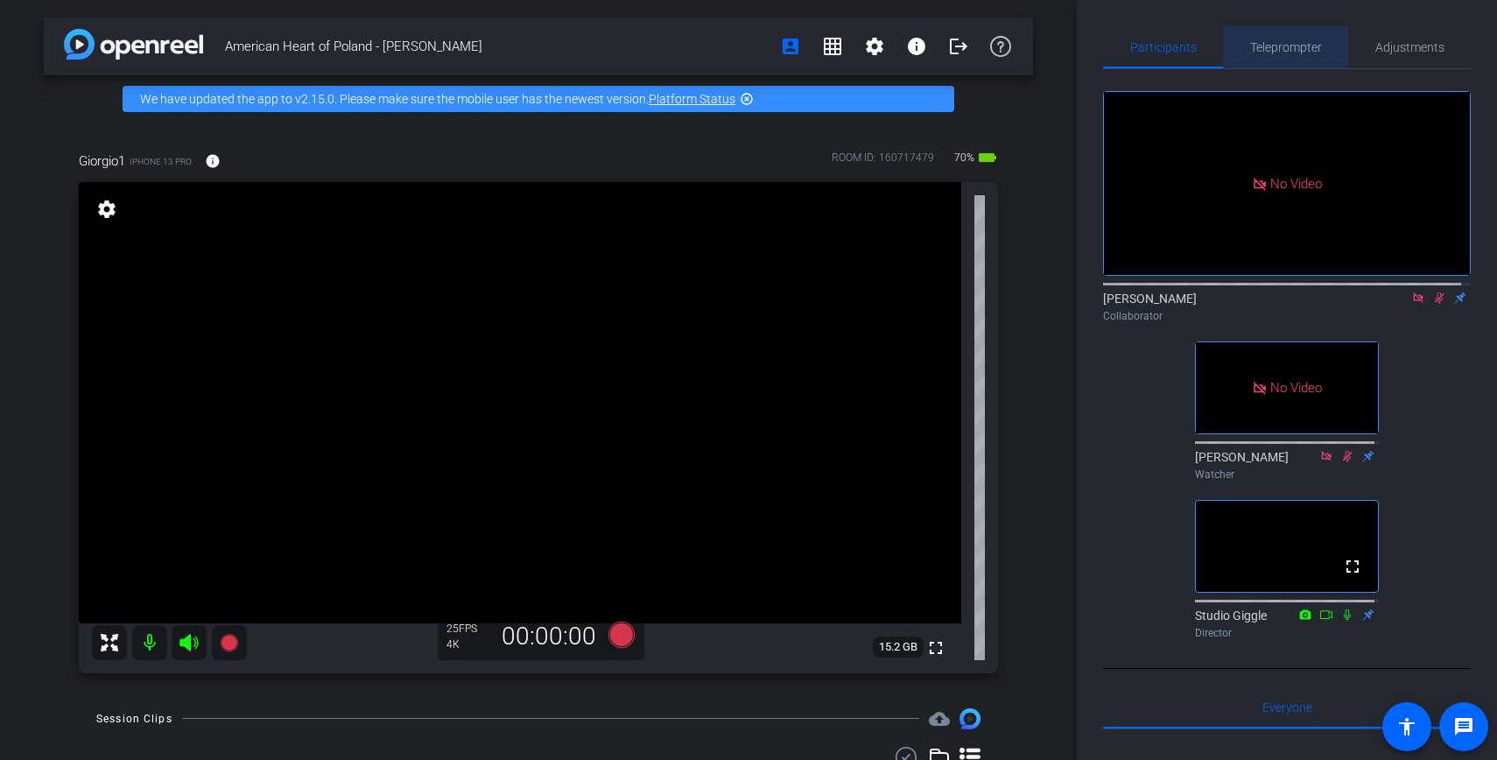
click at [1300, 47] on span "Teleprompter" at bounding box center [1286, 47] width 72 height 12
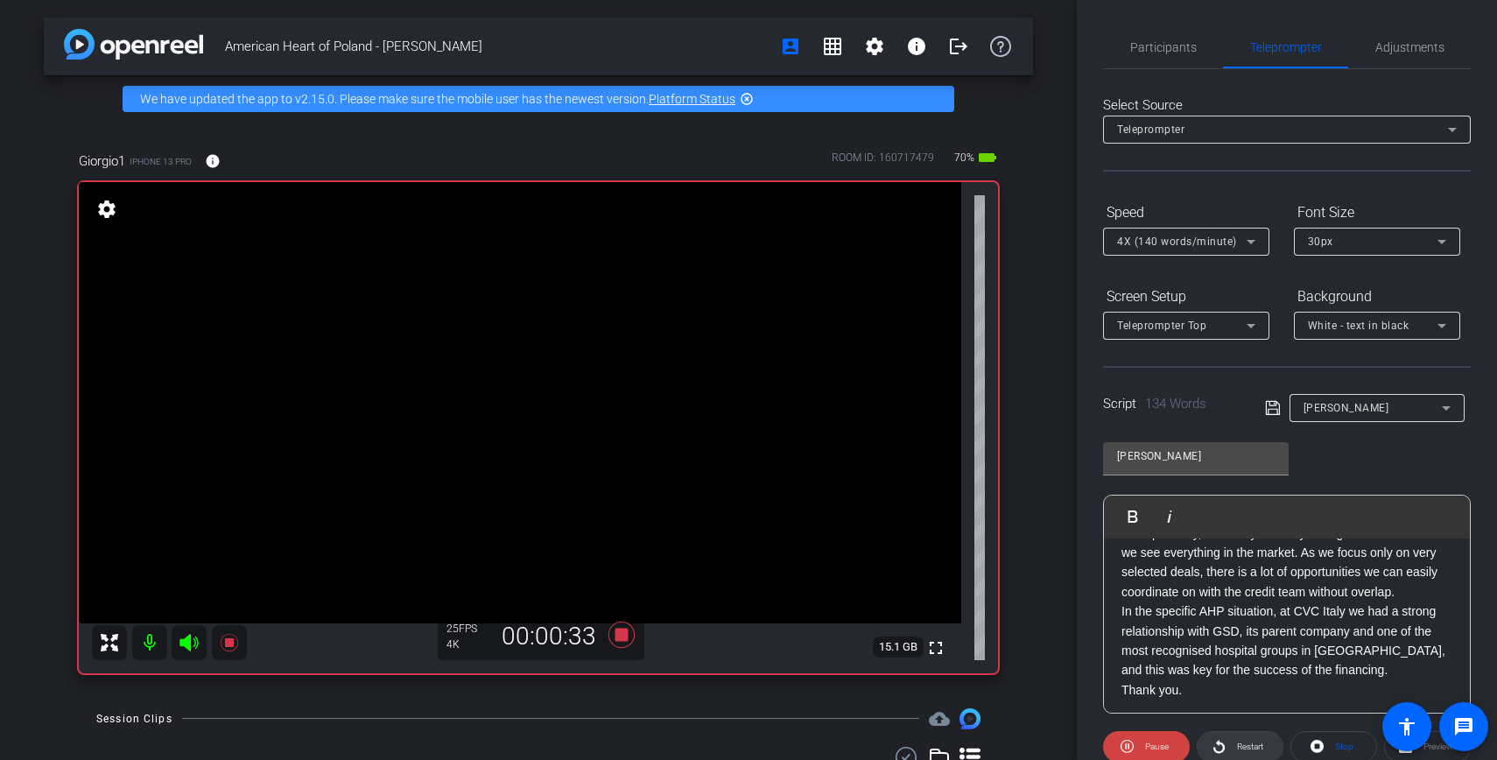
scroll to position [291, 0]
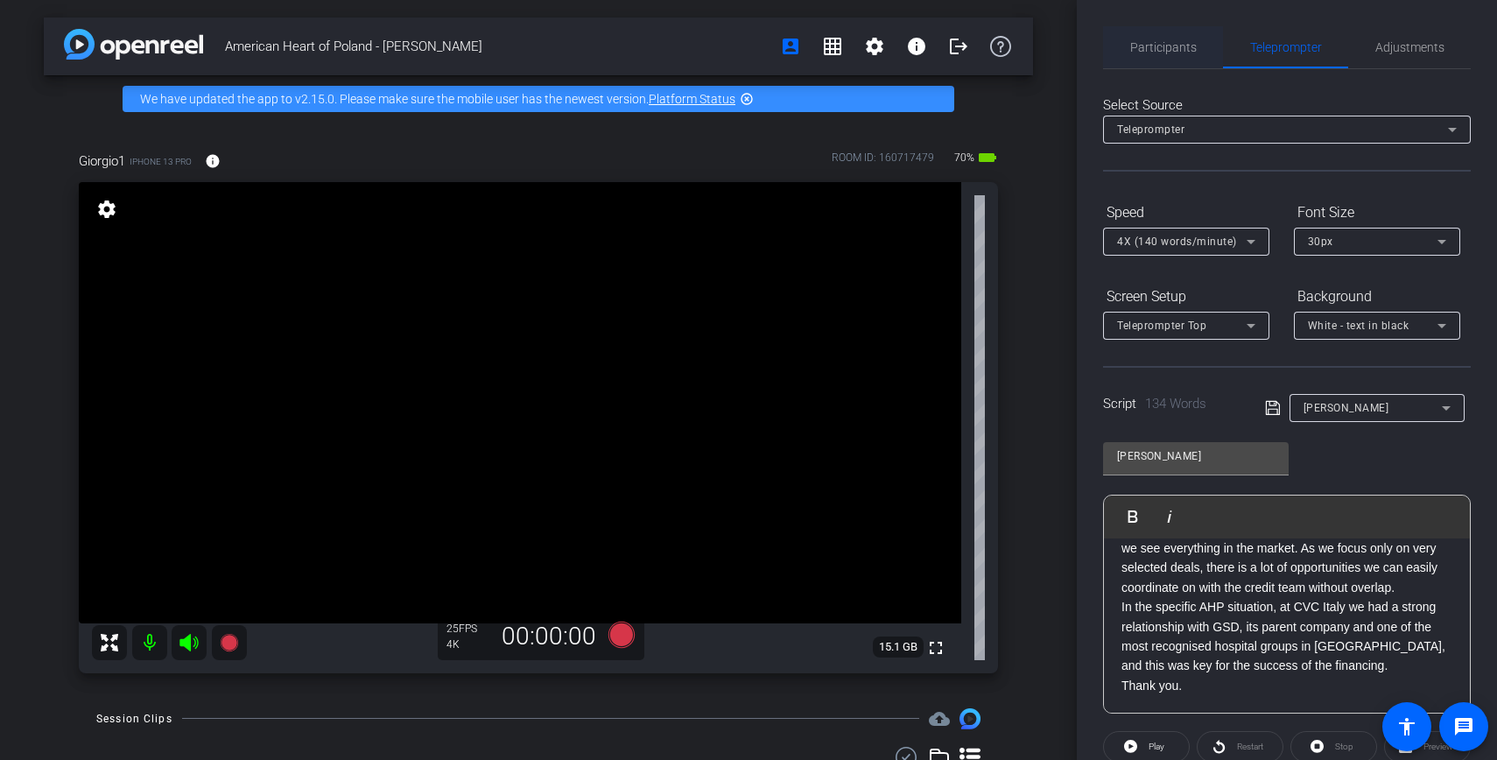
click at [1160, 50] on span "Participants" at bounding box center [1163, 47] width 67 height 12
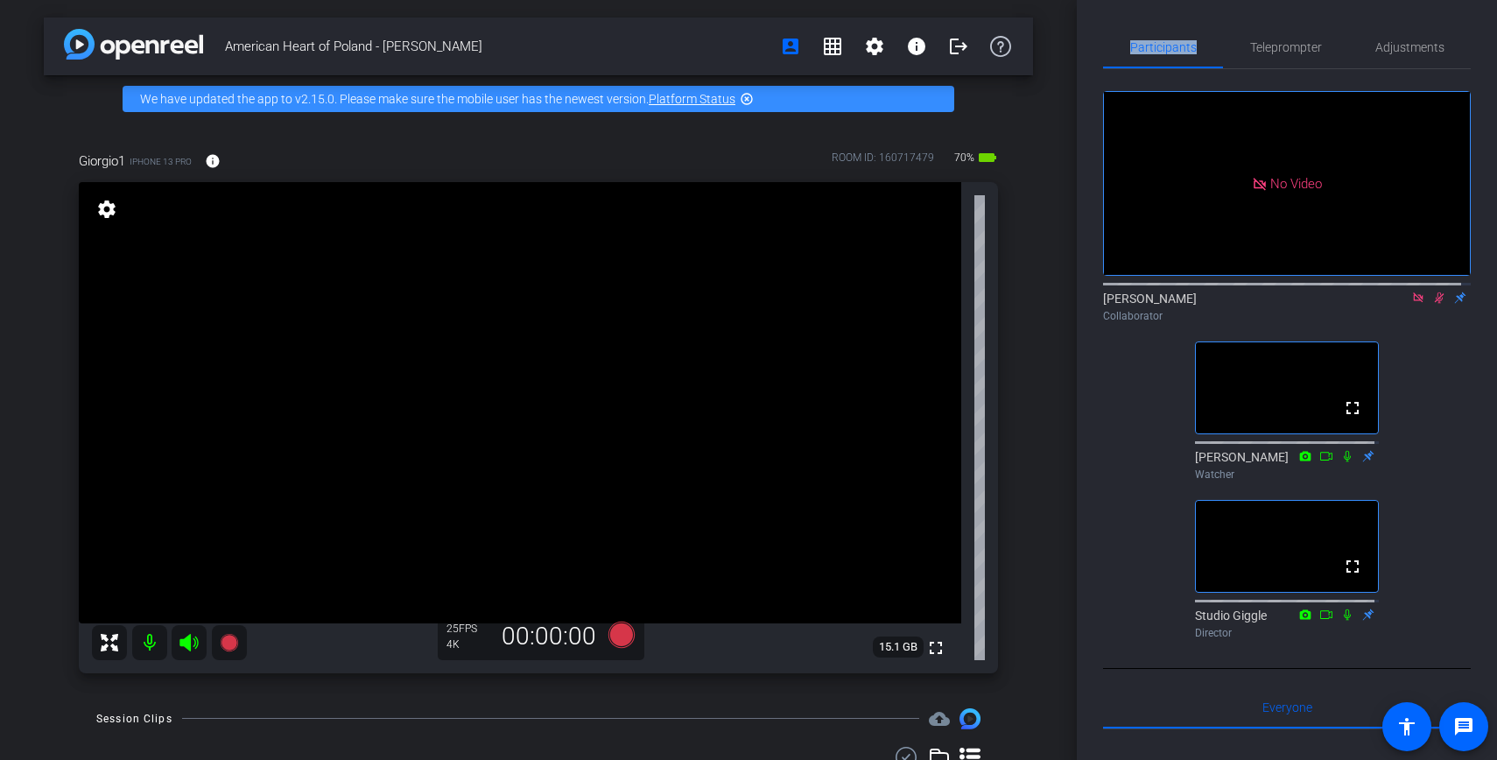
click at [1411, 291] on icon at bounding box center [1418, 297] width 14 height 12
click at [1414, 304] on icon at bounding box center [1419, 297] width 10 height 11
click at [1187, 29] on span "Participants" at bounding box center [1163, 47] width 67 height 42
click at [1273, 54] on span "Teleprompter" at bounding box center [1286, 47] width 72 height 42
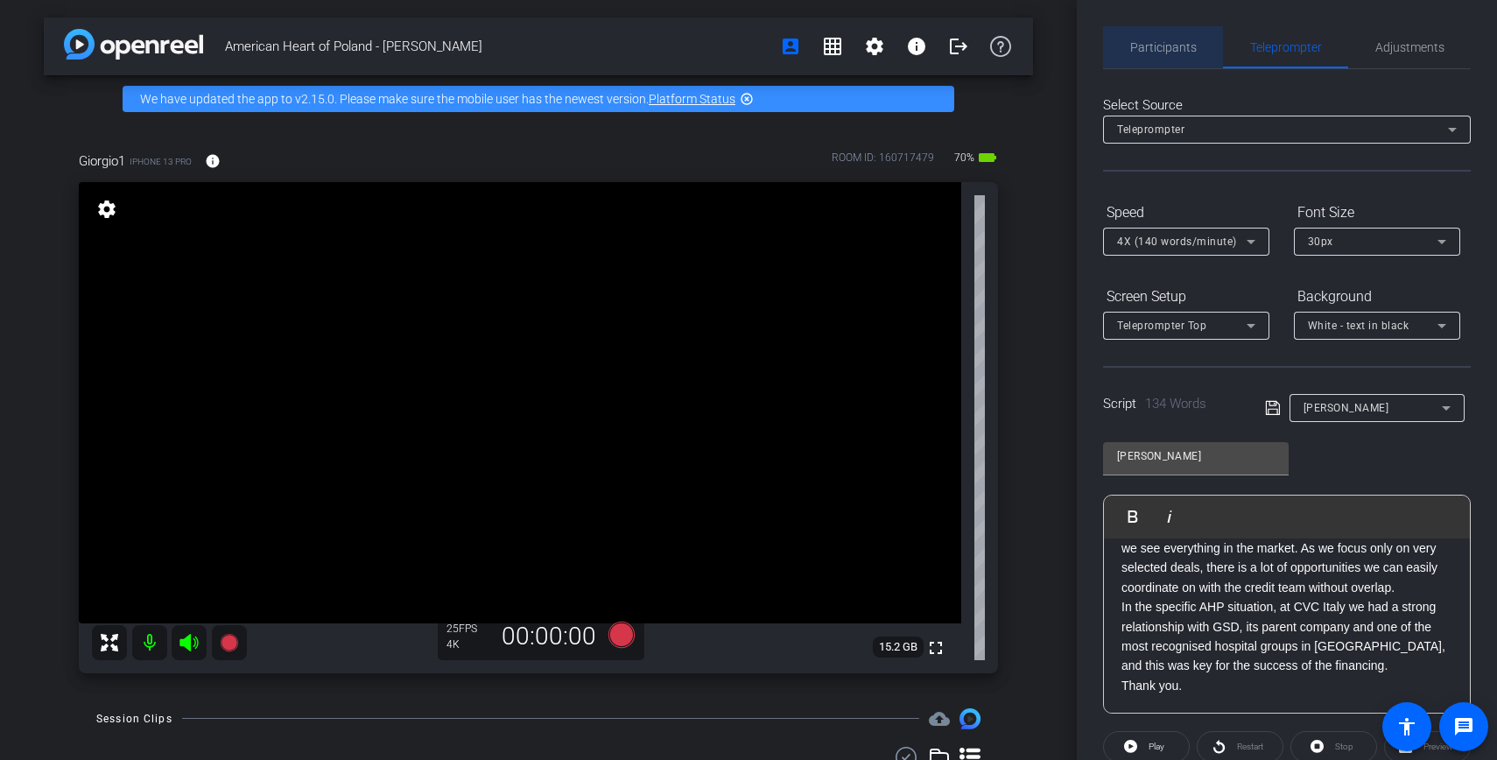
click at [1162, 50] on span "Participants" at bounding box center [1163, 47] width 67 height 12
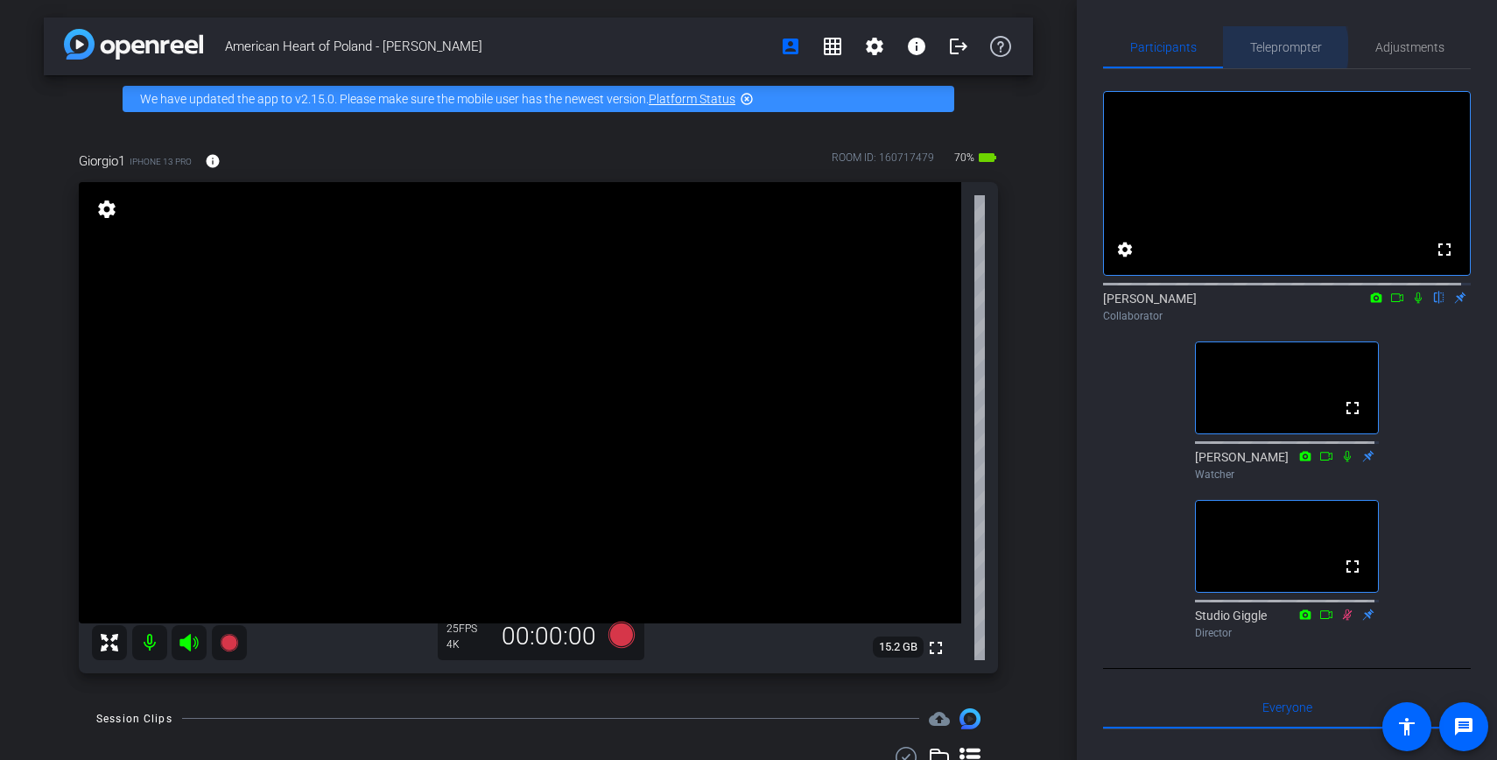
click at [1264, 49] on span "Teleprompter" at bounding box center [1286, 47] width 72 height 12
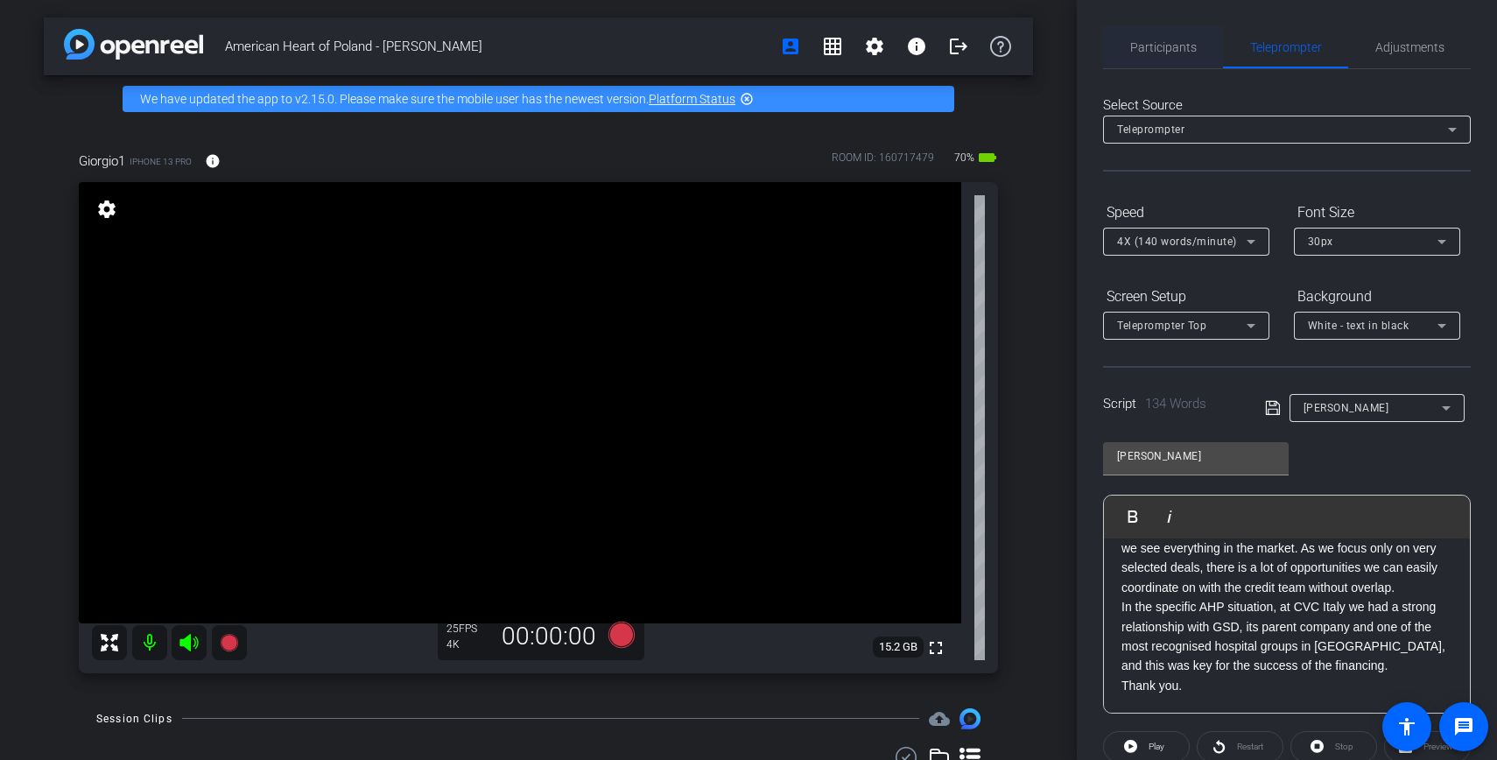
click at [1152, 50] on span "Participants" at bounding box center [1163, 47] width 67 height 12
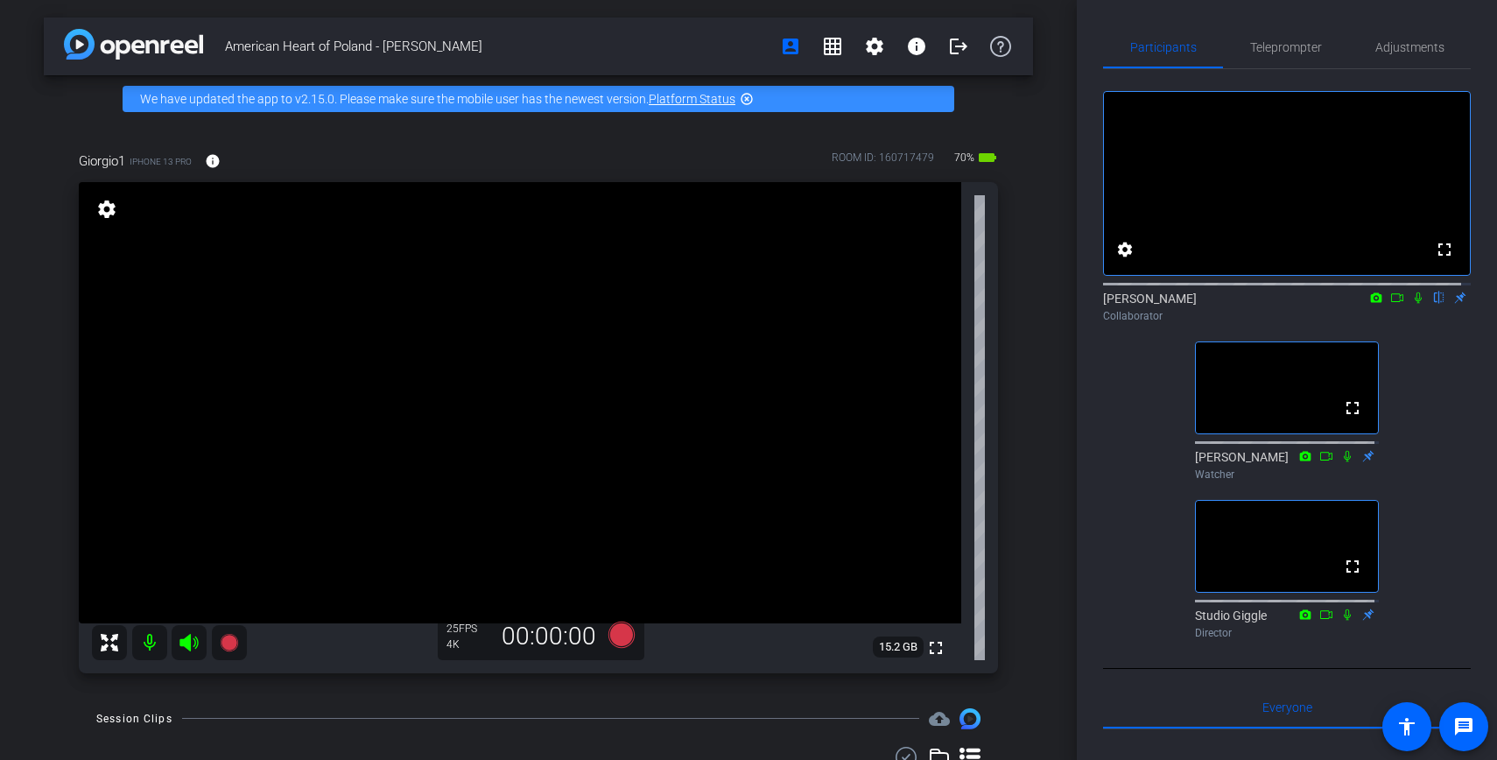
drag, startPoint x: 1391, startPoint y: 338, endPoint x: 1390, endPoint y: 325, distance: 13.2
click at [1391, 324] on div "Collaborator" at bounding box center [1287, 316] width 368 height 16
click at [1390, 304] on icon at bounding box center [1397, 297] width 14 height 12
click at [1435, 304] on icon at bounding box center [1438, 297] width 7 height 11
click at [1413, 302] on icon at bounding box center [1418, 297] width 10 height 10
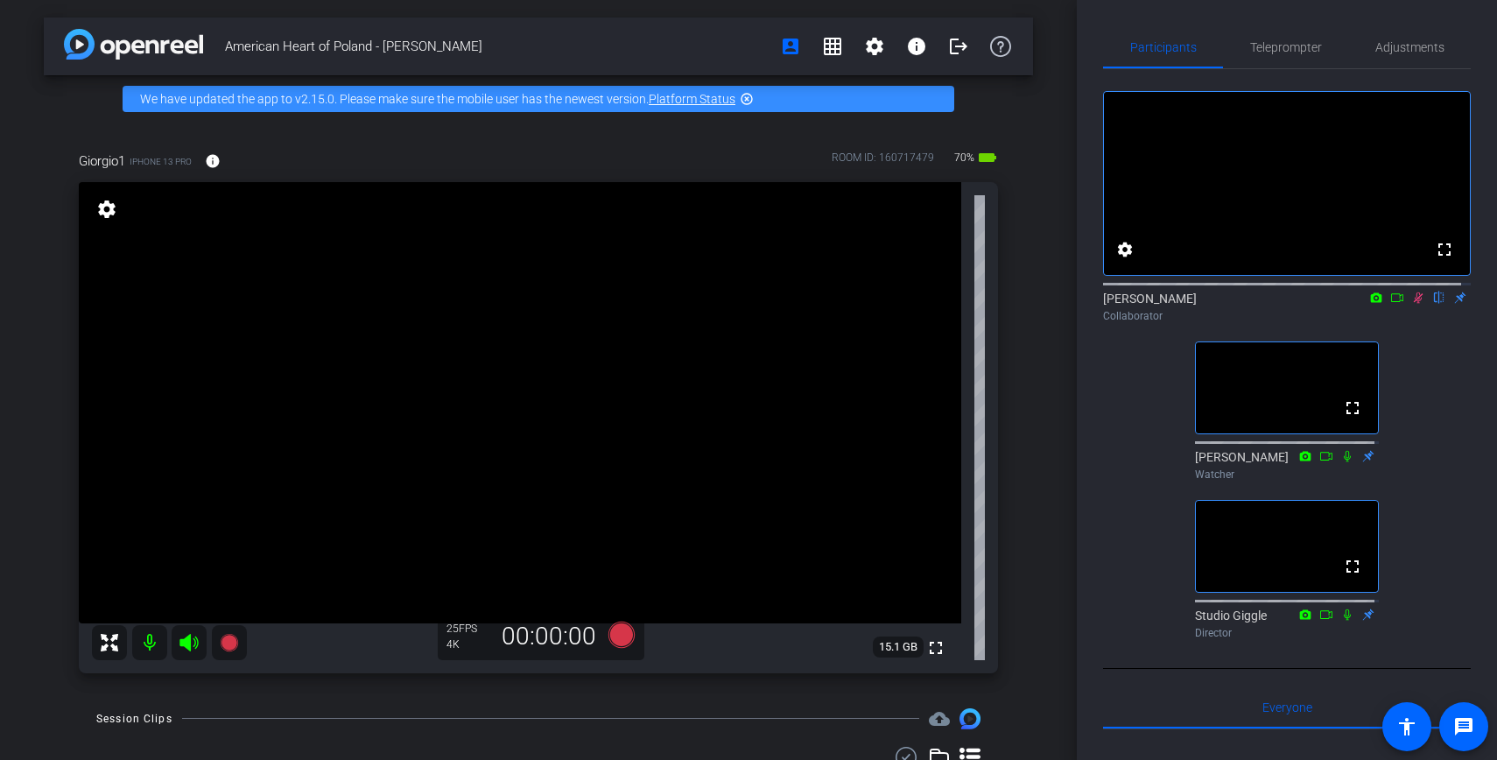
click at [1413, 317] on div "[PERSON_NAME] flip Collaborator" at bounding box center [1287, 307] width 368 height 34
click at [1413, 304] on icon at bounding box center [1418, 297] width 14 height 12
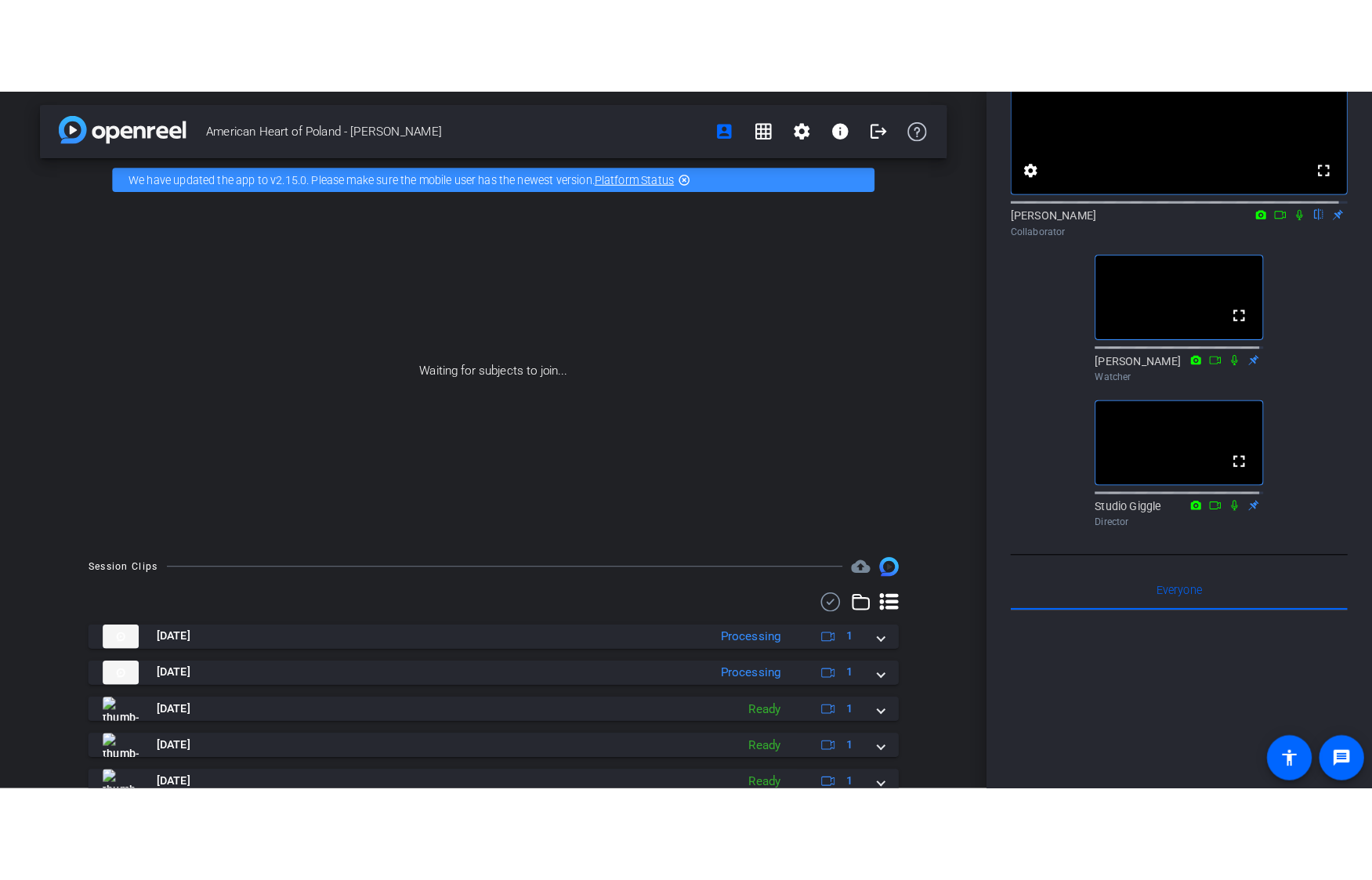
scroll to position [148, 0]
